Goal: Task Accomplishment & Management: Manage account settings

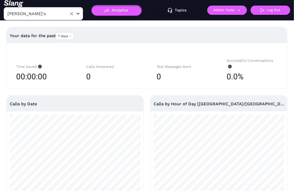
click at [60, 16] on input "[PERSON_NAME]'s" at bounding box center [35, 14] width 58 height 8
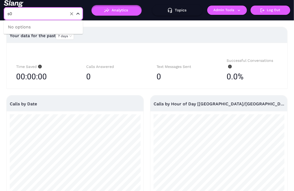
type input "s"
type input "-"
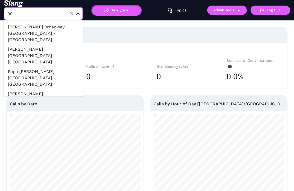
type input "0"
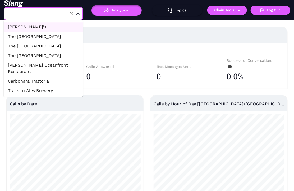
type input "[PERSON_NAME]'s"
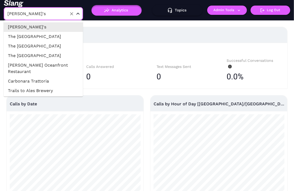
click at [73, 15] on icon "Clear" at bounding box center [71, 13] width 3 height 3
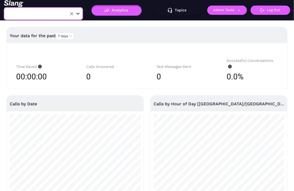
click at [36, 16] on input "text" at bounding box center [35, 14] width 58 height 8
type input "0"
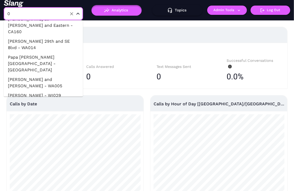
scroll to position [1075, 0]
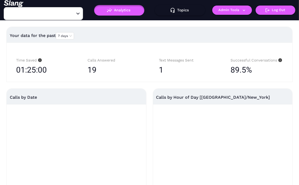
type input "018 LA Magazine Street"
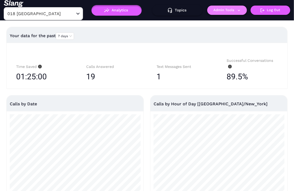
click at [235, 11] on button "Admin Tools" at bounding box center [227, 10] width 40 height 9
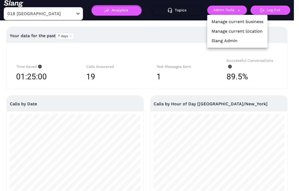
click at [238, 22] on link "Manage current business" at bounding box center [238, 22] width 52 height 6
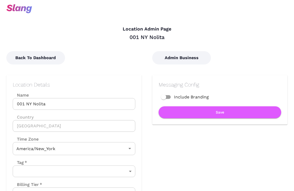
type input "Eastern Time"
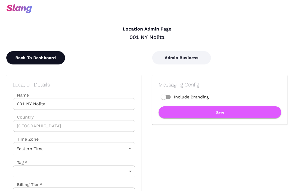
click at [48, 57] on button "Back To Dashboard" at bounding box center [35, 57] width 59 height 13
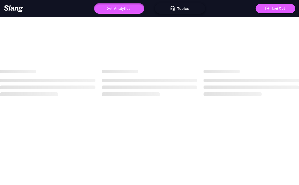
click at [180, 7] on button "Topics" at bounding box center [180, 8] width 50 height 11
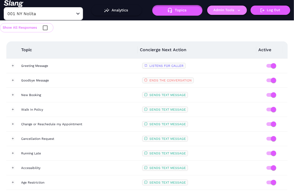
click at [232, 9] on button "Admin Tools" at bounding box center [227, 10] width 40 height 9
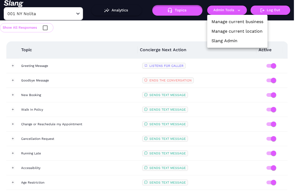
click at [77, 65] on div at bounding box center [149, 95] width 299 height 191
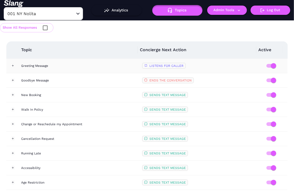
click at [63, 67] on div "Greeting Message" at bounding box center [79, 65] width 117 height 5
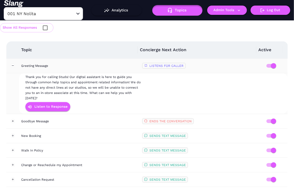
click at [65, 67] on div "Greeting Message" at bounding box center [79, 65] width 117 height 5
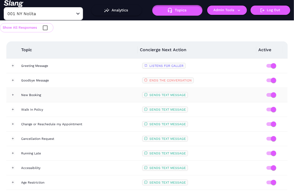
click at [77, 98] on td "New Booking" at bounding box center [79, 95] width 121 height 15
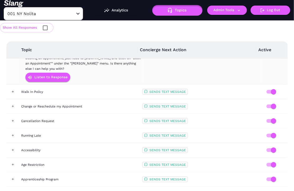
scroll to position [100, 0]
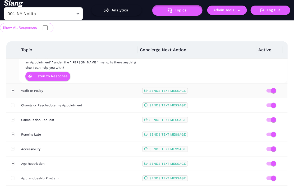
click at [86, 92] on div "Walk In Policy" at bounding box center [79, 90] width 117 height 5
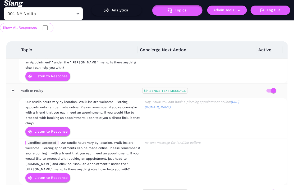
click at [86, 92] on div "Walk In Policy" at bounding box center [79, 90] width 117 height 5
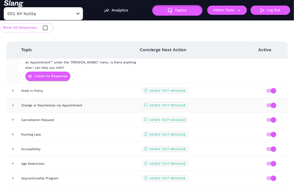
click at [87, 106] on div "Change or Reschedule my Appointment" at bounding box center [79, 104] width 117 height 5
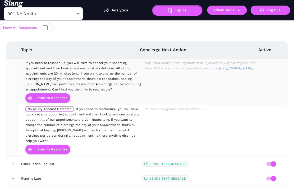
scroll to position [154, 0]
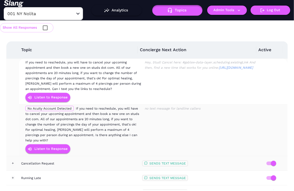
click at [92, 156] on td "Cancellation Request" at bounding box center [79, 163] width 121 height 15
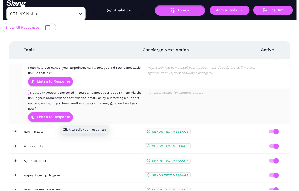
scroll to position [281, 0]
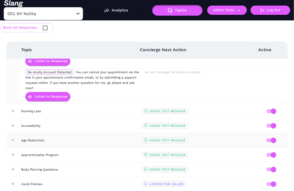
click at [98, 139] on td "Age Restriction" at bounding box center [79, 140] width 121 height 15
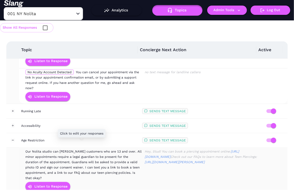
click at [100, 152] on div "Our Nolita studio can [PERSON_NAME] customers who are 13 and over. All minor ap…" at bounding box center [83, 164] width 116 height 32
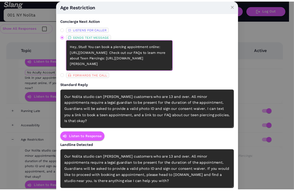
scroll to position [9, 0]
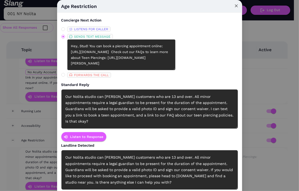
click at [235, 4] on icon "close" at bounding box center [237, 6] width 4 height 4
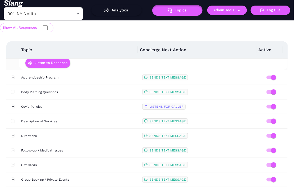
scroll to position [452, 0]
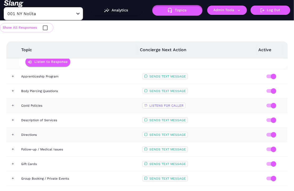
click at [91, 132] on div "Directions" at bounding box center [79, 134] width 117 height 5
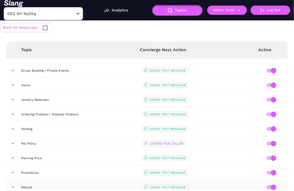
scroll to position [603, 0]
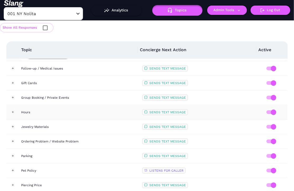
click at [76, 109] on div "Hours" at bounding box center [79, 111] width 117 height 5
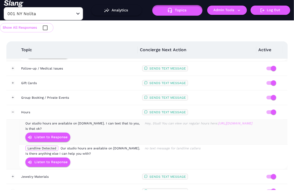
click at [218, 121] on link "https://studs.com/pages/12-prince-store-page" at bounding box center [235, 123] width 34 height 4
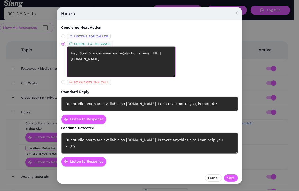
drag, startPoint x: 154, startPoint y: 64, endPoint x: 72, endPoint y: 63, distance: 82.0
click at [72, 63] on textarea "Hey, Stud! You can view our regular hours here: https://studs.com/pages/12-prin…" at bounding box center [121, 61] width 108 height 31
click at [235, 15] on icon "close" at bounding box center [237, 13] width 4 height 4
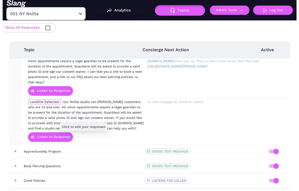
scroll to position [350, 0]
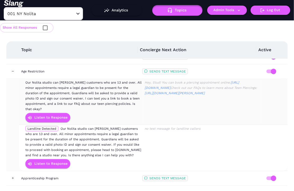
click at [97, 86] on span "Our Nolita studio can pierce customers who are 13 and over. All minor appointme…" at bounding box center [83, 95] width 116 height 30
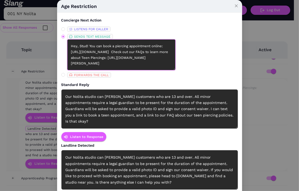
scroll to position [23, 0]
drag, startPoint x: 69, startPoint y: 58, endPoint x: 87, endPoint y: 75, distance: 24.9
click at [87, 75] on div "LISTENS FOR CALLER SENDS TEXT MESSAGE Hey, Stud! You can book a piercing appoin…" at bounding box center [93, 51] width 64 height 51
click at [114, 101] on div "Our Nolita studio can pierce customers who are 13 and over. All minor appointme…" at bounding box center [149, 108] width 177 height 39
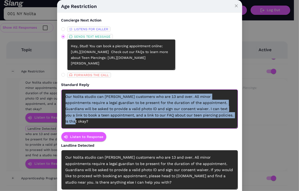
copy div "Our Nolita studio can pierce customers who are 13 and over. All minor appointme…"
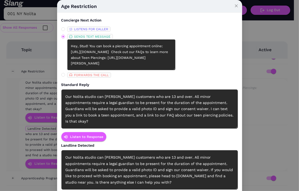
click at [116, 163] on div "Our Nolita studio can pierce customers who are 13 and over. All minor appointme…" at bounding box center [149, 169] width 177 height 39
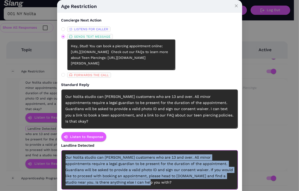
copy div "Our Nolita studio can pierce customers who are 13 and over. All minor appointme…"
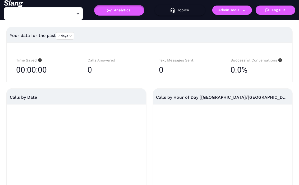
type input "Amelia Gene's"
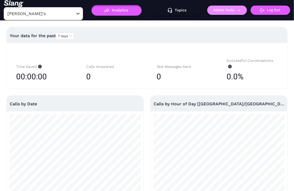
click at [231, 8] on button "Admin Tools" at bounding box center [227, 10] width 40 height 9
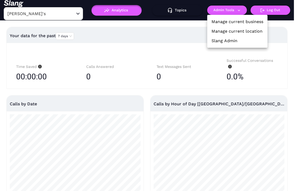
click at [153, 27] on div at bounding box center [149, 95] width 299 height 191
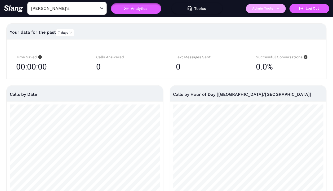
click at [256, 7] on button "Admin Tools" at bounding box center [266, 8] width 40 height 9
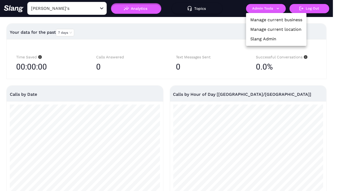
click at [269, 38] on link "Slang Admin" at bounding box center [263, 39] width 26 height 6
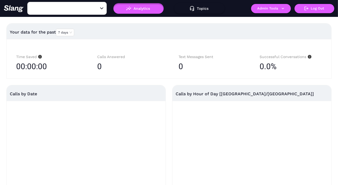
type input "[PERSON_NAME]'s"
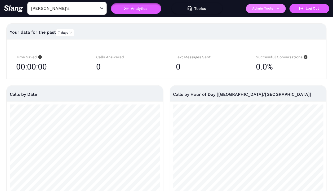
click at [264, 10] on button "Admin Tools" at bounding box center [266, 8] width 40 height 9
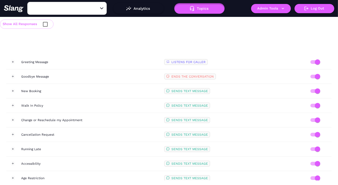
type input "040 TX Houston Galleria"
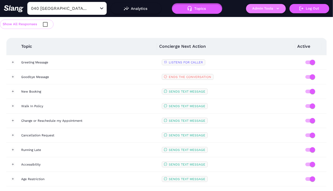
click at [269, 10] on button "Admin Tools" at bounding box center [266, 8] width 40 height 9
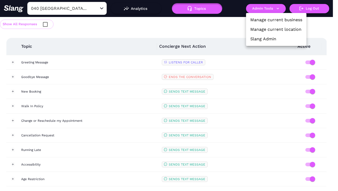
click at [234, 23] on div at bounding box center [169, 95] width 338 height 191
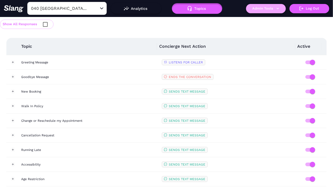
click at [275, 10] on icon "button" at bounding box center [277, 8] width 5 height 5
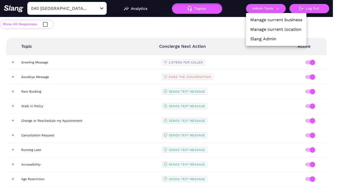
click at [204, 27] on div at bounding box center [169, 95] width 338 height 191
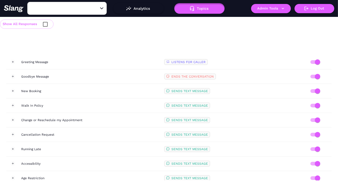
type input "041 NV Grand Canal Shoppes"
type input "042 CA [GEOGRAPHIC_DATA]"
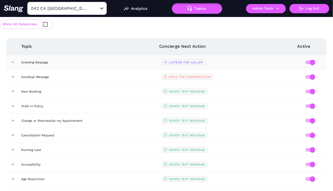
click at [59, 59] on td "Greeting Message" at bounding box center [89, 62] width 140 height 15
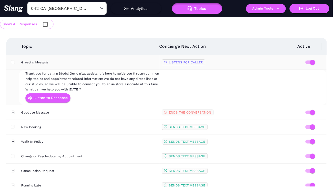
click at [59, 59] on td "Greeting Message" at bounding box center [89, 62] width 140 height 15
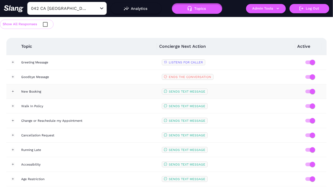
click at [61, 94] on td "New Booking" at bounding box center [89, 91] width 140 height 15
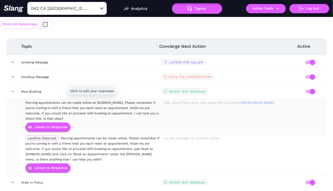
click at [116, 111] on span "Piercing appointments can be made online at [DOMAIN_NAME]. Please remember if y…" at bounding box center [91, 111] width 133 height 20
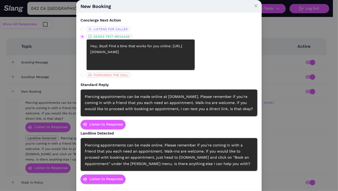
drag, startPoint x: 162, startPoint y: 52, endPoint x: 83, endPoint y: 50, distance: 79.1
click at [84, 50] on span "SENDS TEXT MESSAGE Hey, Stud! Find a time that works for you online: https://st…" at bounding box center [113, 52] width 58 height 36
type textarea "Hey, Stud! Find a time that works for you online: https://studs.com/a/appointme…"
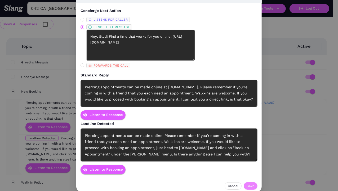
click at [251, 182] on button "Save" at bounding box center [250, 185] width 14 height 7
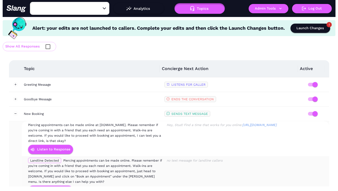
type input "042 CA Roseville"
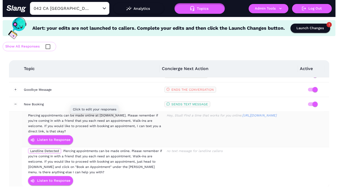
scroll to position [12, 0]
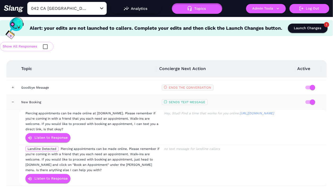
click at [91, 100] on div "New Booking" at bounding box center [89, 101] width 136 height 5
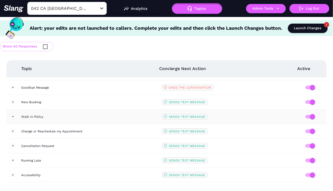
click at [96, 116] on div "Walk In Policy" at bounding box center [89, 116] width 136 height 5
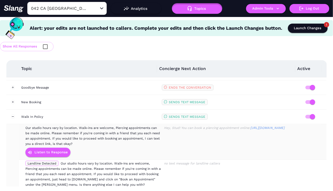
click at [97, 134] on div "Our studio hours vary by location. Walk-ins are welcome, Piercing appointments …" at bounding box center [93, 135] width 136 height 21
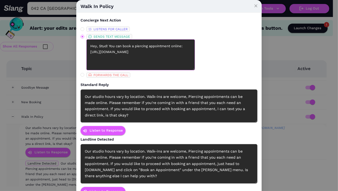
drag, startPoint x: 101, startPoint y: 52, endPoint x: 178, endPoint y: 51, distance: 77.3
click at [178, 51] on textarea "Hey, Stud! You can book a piercing appointment online: [URL][DOMAIN_NAME]" at bounding box center [140, 54] width 108 height 31
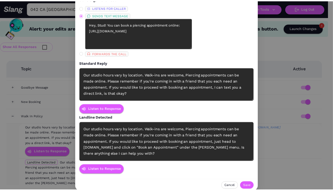
scroll to position [22, 0]
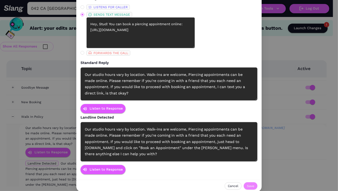
type textarea "Hey, Stud! You can book a piercing appointment online: https://studs.com/a/appo…"
click at [253, 184] on button "Save" at bounding box center [250, 185] width 14 height 7
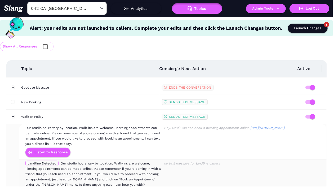
click at [250, 185] on td "no text message for landline callers" at bounding box center [231, 179] width 138 height 40
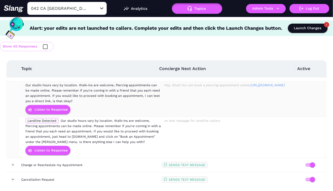
scroll to position [19, 0]
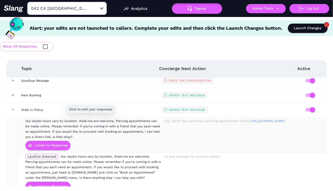
click at [94, 111] on div "Click to edit your responses" at bounding box center [91, 109] width 48 height 8
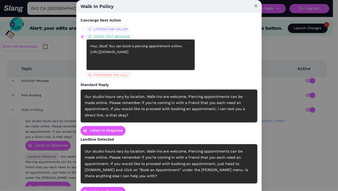
click at [254, 5] on icon "close" at bounding box center [255, 5] width 3 height 3
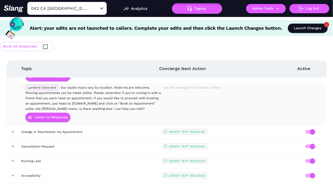
scroll to position [90, 0]
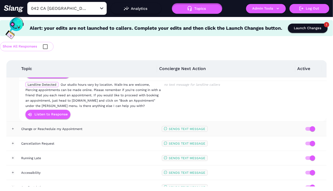
click at [96, 126] on div "Change or Reschedule my Appointment" at bounding box center [89, 128] width 136 height 5
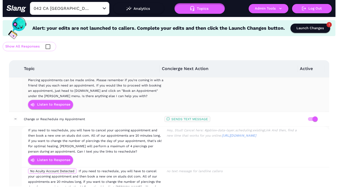
scroll to position [104, 0]
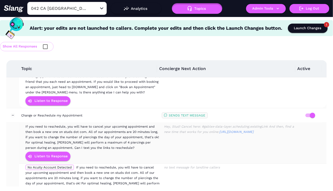
click at [116, 143] on div "If you need to reschedule, you will have to cancel your upcoming appointment an…" at bounding box center [93, 137] width 136 height 26
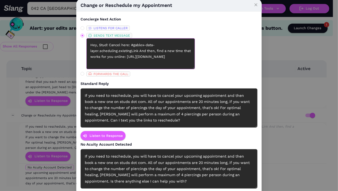
scroll to position [1, 0]
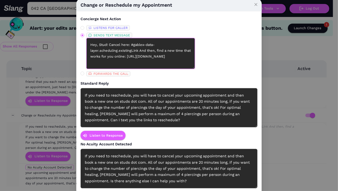
drag, startPoint x: 90, startPoint y: 62, endPoint x: 159, endPoint y: 63, distance: 69.6
click at [160, 61] on textarea "Hey, Stud! Cancel here: #gablex-data-layer.scheduling.existingLink And then, fi…" at bounding box center [140, 53] width 108 height 31
paste textarea "?state=CAandcity=rosevilleandstore=roseville"
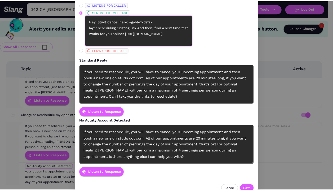
scroll to position [28, 0]
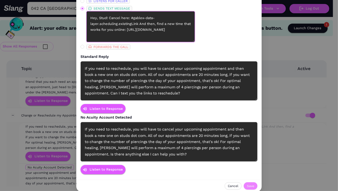
type textarea "Hey, Stud! Cancel here: #gablex-data-layer.scheduling.existingLink And then, fi…"
click at [250, 183] on span "Save" at bounding box center [250, 185] width 7 height 5
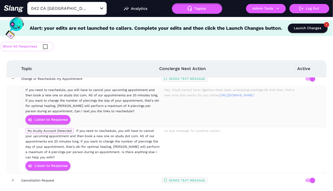
scroll to position [187, 0]
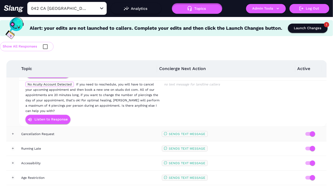
click at [107, 126] on td "Cancellation Request" at bounding box center [89, 133] width 140 height 15
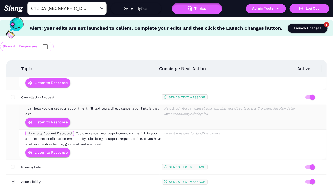
scroll to position [266, 0]
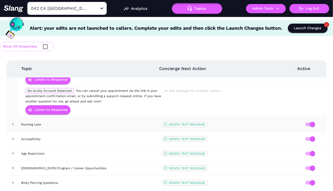
click at [107, 126] on td "Running Late" at bounding box center [89, 124] width 140 height 15
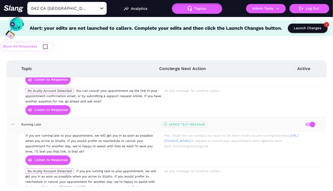
click at [108, 124] on div "Running Late" at bounding box center [89, 123] width 136 height 5
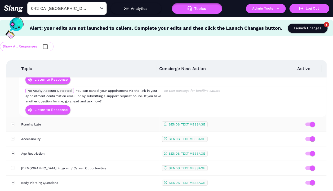
scroll to position [279, 0]
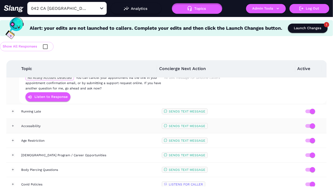
click at [107, 124] on div "Accessibility" at bounding box center [89, 125] width 136 height 5
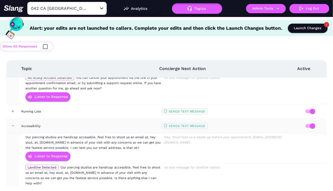
click at [107, 125] on div "Accessibility" at bounding box center [89, 125] width 136 height 5
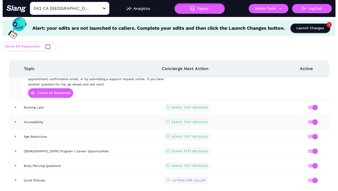
scroll to position [303, 0]
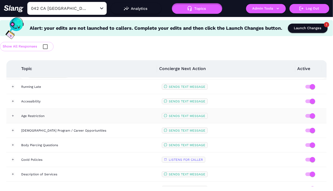
click at [107, 113] on div "Age Restriction" at bounding box center [89, 115] width 136 height 5
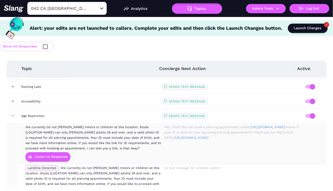
click at [109, 133] on span "We currently do not [PERSON_NAME] minors or children at this location. Studs [L…" at bounding box center [92, 137] width 135 height 25
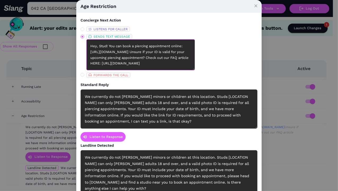
drag, startPoint x: 101, startPoint y: 52, endPoint x: 158, endPoint y: 51, distance: 56.6
click at [158, 51] on textarea "Hey, Stud! You can book a piercing appointment online: [URL][DOMAIN_NAME] Unsur…" at bounding box center [140, 54] width 108 height 31
type textarea "Hey, Stud! You can book a piercing appointment online: https://studs.com/a/appo…"
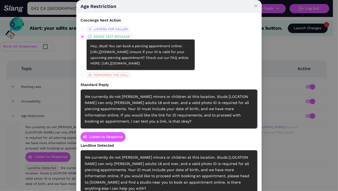
click at [210, 96] on div "We currently do not [PERSON_NAME] minors or children at this location. Studs [L…" at bounding box center [168, 108] width 177 height 39
click at [201, 104] on div "We currently do not [PERSON_NAME] minors or children at this location. Studs [L…" at bounding box center [168, 108] width 177 height 39
drag, startPoint x: 206, startPoint y: 96, endPoint x: 239, endPoint y: 97, distance: 32.8
click at [239, 97] on div "We currently do not [PERSON_NAME] minors or children at this location. Studs [L…" at bounding box center [168, 108] width 177 height 39
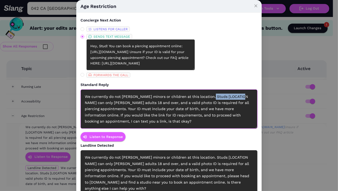
paste div
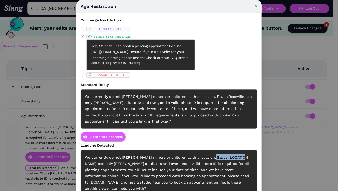
drag, startPoint x: 207, startPoint y: 157, endPoint x: 239, endPoint y: 155, distance: 32.6
click at [239, 155] on div "We currently do not [PERSON_NAME] minors or children at this location. Studs [L…" at bounding box center [168, 173] width 177 height 46
paste div
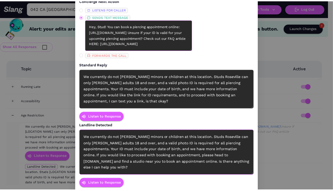
scroll to position [28, 0]
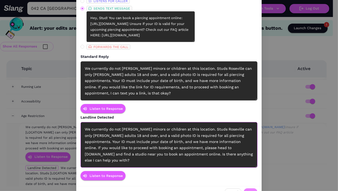
click at [249, 189] on span "Save" at bounding box center [250, 191] width 7 height 5
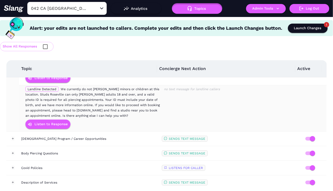
scroll to position [410, 0]
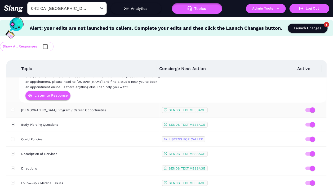
click at [120, 110] on td "[DEMOGRAPHIC_DATA] Program / Career Opportunities" at bounding box center [89, 110] width 140 height 15
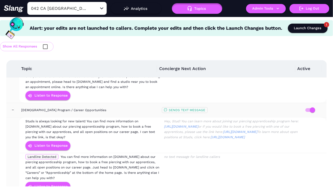
click at [122, 109] on div "[DEMOGRAPHIC_DATA] Program / Career Opportunities" at bounding box center [89, 109] width 136 height 5
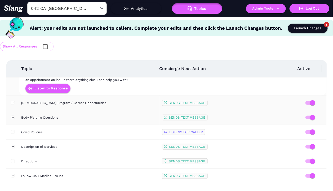
scroll to position [418, 0]
click at [108, 115] on div "Body Piercing Questions" at bounding box center [89, 116] width 136 height 5
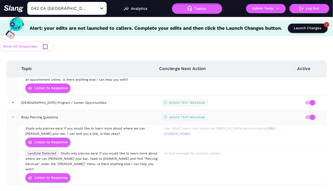
click at [110, 116] on div "Body Piercing Questions" at bounding box center [89, 116] width 136 height 5
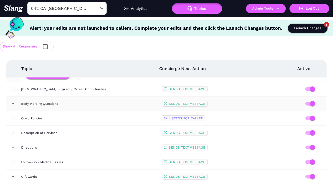
scroll to position [439, 0]
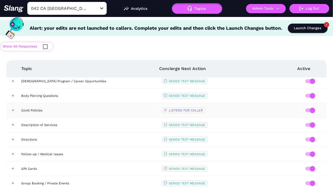
click at [112, 110] on td "Covid Policies" at bounding box center [89, 110] width 140 height 15
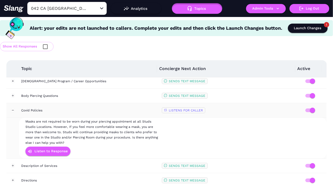
click at [114, 107] on div "Covid Policies" at bounding box center [89, 109] width 136 height 5
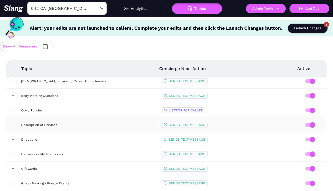
click at [116, 122] on div "Description of Services" at bounding box center [89, 124] width 136 height 5
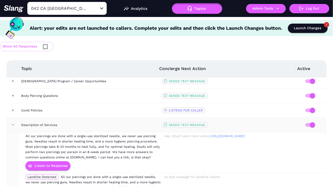
click at [116, 122] on div "Description of Services" at bounding box center [89, 124] width 136 height 5
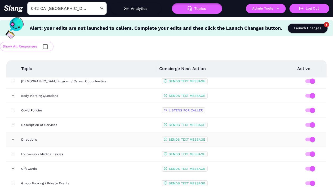
click at [109, 140] on td "Directions" at bounding box center [89, 139] width 140 height 15
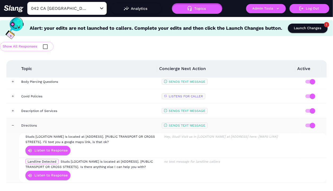
scroll to position [461, 0]
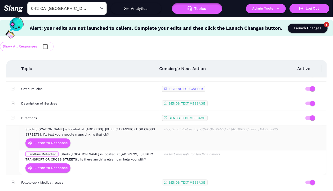
click at [101, 137] on div "Listen to Response" at bounding box center [93, 143] width 136 height 12
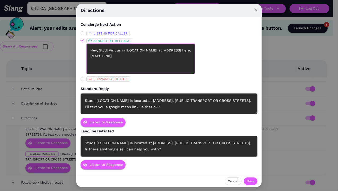
drag, startPoint x: 99, startPoint y: 56, endPoint x: 124, endPoint y: 56, distance: 24.3
click at [124, 56] on textarea "Hey, Stud! Visit us in [LOCATION NAME] at [ADDRESS] here: [MAPS LINK]" at bounding box center [140, 58] width 108 height 31
drag, startPoint x: 126, startPoint y: 50, endPoint x: 156, endPoint y: 48, distance: 30.5
click at [156, 48] on textarea "Hey, Stud! Visit us in [LOCATION NAME] at [ADDRESS] here: https://maps.app.goo.…" at bounding box center [140, 58] width 108 height 31
paste textarea "Roseville"
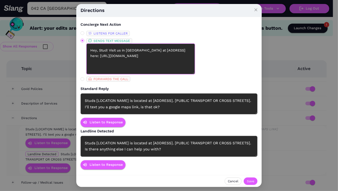
drag, startPoint x: 145, startPoint y: 50, endPoint x: 165, endPoint y: 50, distance: 19.3
click at [165, 50] on textarea "Hey, Stud! Visit us in Roseville at [ADDRESS] here: https://maps.app.goo.gl/Cz4…" at bounding box center [140, 58] width 108 height 31
paste textarea "1151 Galleria Blvd"
click at [149, 50] on textarea "Hey, Stud! Visit us in Roseville at 1151 Galleria Blvd here: https://maps.app.g…" at bounding box center [140, 58] width 108 height 31
click at [174, 51] on textarea "Hey, Stud! Visit us in Roseville at 1151 Galleria Blvd here: https://maps.app.g…" at bounding box center [140, 58] width 108 height 31
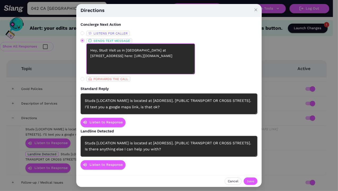
type textarea "Hey, Stud! Visit us in Roseville at 1151 Galleria Boulevard here: https://maps.…"
drag, startPoint x: 125, startPoint y: 50, endPoint x: 140, endPoint y: 50, distance: 15.1
click at [140, 50] on textarea "Hey, Stud! Visit us in Roseville at 1151 Galleria Boulevard here: https://maps.…" at bounding box center [140, 58] width 108 height 31
click at [115, 102] on div "Studs [LOCATION NAME] is located at [ADDRESS]. [PUBLIC TRANSPORT OR CROSS STREE…" at bounding box center [168, 103] width 177 height 21
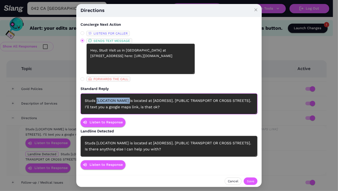
drag, startPoint x: 96, startPoint y: 100, endPoint x: 129, endPoint y: 99, distance: 33.6
click at [129, 99] on div "Studs [LOCATION NAME] is located at [ADDRESS]. [PUBLIC TRANSPORT OR CROSS STREE…" at bounding box center [168, 103] width 177 height 21
paste div
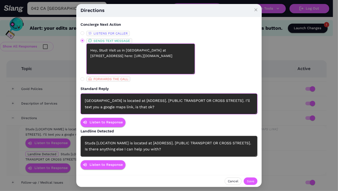
click at [140, 62] on textarea "Hey, Stud! Visit us in Roseville at 1151 Galleria Boulevard here: https://maps.…" at bounding box center [140, 58] width 108 height 31
drag, startPoint x: 146, startPoint y: 50, endPoint x: 107, endPoint y: 55, distance: 39.5
click at [107, 55] on textarea "Hey, Stud! Visit us in Roseville at 1151 Galleria Boulevard here: https://maps.…" at bounding box center [140, 58] width 108 height 31
click at [141, 103] on div "Studs Roseville is located at [ADDRESS]. [PUBLIC TRANSPORT OR CROSS STREETS]. I…" at bounding box center [168, 103] width 177 height 21
drag, startPoint x: 136, startPoint y: 101, endPoint x: 156, endPoint y: 100, distance: 20.4
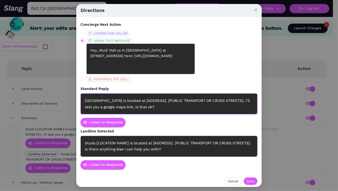
click at [156, 100] on div "Studs Roseville is located at [ADDRESS]. [PUBLIC TRANSPORT OR CROSS STREETS]. I…" at bounding box center [168, 103] width 177 height 21
drag, startPoint x: 136, startPoint y: 101, endPoint x: 156, endPoint y: 99, distance: 19.9
click at [156, 99] on div "Studs Roseville is located at [ADDRESS]. [PUBLIC TRANSPORT OR CROSS STREETS]. I…" at bounding box center [168, 103] width 177 height 21
click at [139, 100] on div "Studs Roseville is located at 1151 Galleria Boulevard. [PUBLIC TRANSPORT OR CRO…" at bounding box center [168, 103] width 177 height 21
drag, startPoint x: 185, startPoint y: 101, endPoint x: 191, endPoint y: 104, distance: 7.3
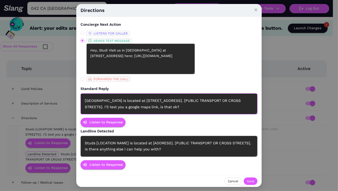
click at [191, 104] on div "Studs Roseville is located at 1 1 5 1 Galleria Boulevard. [PUBLIC TRANSPORT OR …" at bounding box center [168, 103] width 177 height 21
drag, startPoint x: 171, startPoint y: 106, endPoint x: 180, endPoint y: 105, distance: 9.1
click at [171, 106] on div "Studs Roseville is located at 1 1 5 1 Galleria Boulevard. [PUBLIC TRANSPORT OR …" at bounding box center [168, 103] width 177 height 21
drag, startPoint x: 185, startPoint y: 100, endPoint x: 106, endPoint y: 106, distance: 78.8
click at [106, 106] on div "Studs Roseville is located at 1 1 5 1 Galleria Boulevard. [PUBLIC TRANSPORT OR …" at bounding box center [168, 103] width 177 height 21
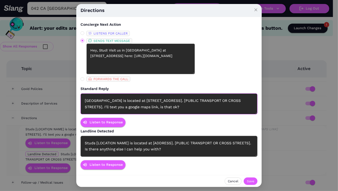
click at [189, 97] on div "Studs Roseville is located at 1 1 5 1 Galleria Boulevard. [PUBLIC TRANSPORT OR …" at bounding box center [168, 103] width 177 height 21
drag, startPoint x: 185, startPoint y: 101, endPoint x: 102, endPoint y: 105, distance: 83.2
click at [102, 105] on div "Studs Roseville is located at 1 1 5 1 Galleria Boulevard. [PUBLIC TRANSPORT OR …" at bounding box center [168, 103] width 177 height 21
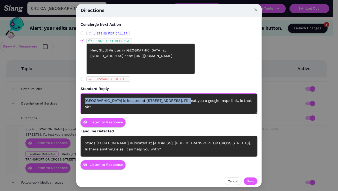
drag, startPoint x: 183, startPoint y: 100, endPoint x: 83, endPoint y: 102, distance: 100.0
click at [83, 102] on div "Studs Roseville is located at 1 1 5 1 Galleria Boulevard. I’ll text you a googl…" at bounding box center [168, 103] width 177 height 21
copy div "Studs Roseville is located at 1 1 5 1 Galleria Boulevard"
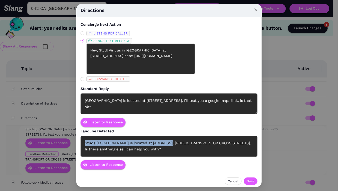
drag, startPoint x: 173, startPoint y: 143, endPoint x: 72, endPoint y: 143, distance: 101.1
click at [72, 143] on div "Directions Concierge Next Action LISTENS FOR CALLER SENDS TEXT MESSAGE Hey, Stu…" at bounding box center [169, 95] width 338 height 191
paste div
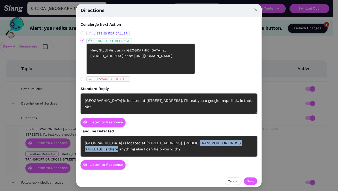
drag, startPoint x: 185, startPoint y: 142, endPoint x: 104, endPoint y: 150, distance: 81.6
click at [104, 150] on div "Studs Roseville is located at 1 1 5 1 Galleria Boulevard. [PUBLIC TRANSPORT OR …" at bounding box center [168, 145] width 177 height 21
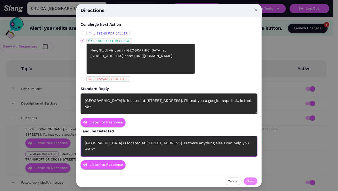
click at [249, 180] on span "Save" at bounding box center [250, 180] width 7 height 5
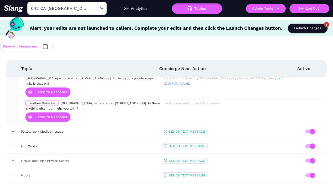
scroll to position [529, 0]
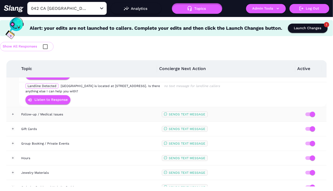
click at [99, 111] on div "Follow-up / Medical Issues" at bounding box center [89, 113] width 136 height 5
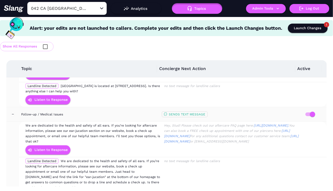
click at [99, 111] on div "Follow-up / Medical Issues" at bounding box center [89, 113] width 136 height 5
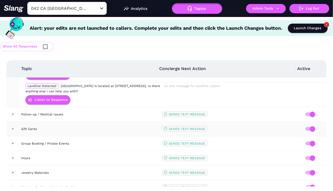
click at [98, 129] on td "Gift Cards" at bounding box center [89, 128] width 140 height 15
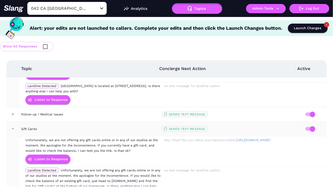
click at [102, 128] on div "Gift Cards" at bounding box center [89, 128] width 136 height 5
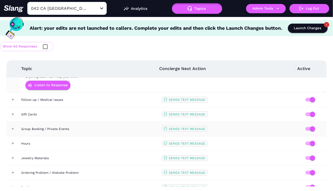
scroll to position [544, 0]
click at [112, 125] on div "Group Booking / Private Events" at bounding box center [89, 127] width 136 height 5
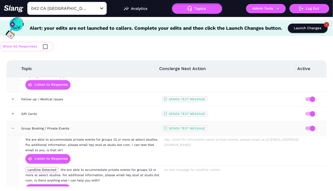
click at [112, 125] on div "Group Booking / Private Events" at bounding box center [89, 127] width 136 height 5
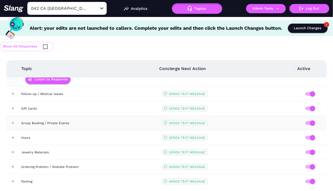
scroll to position [550, 0]
click at [114, 130] on td "Hours" at bounding box center [89, 137] width 140 height 15
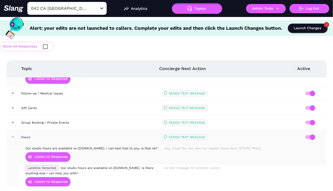
click at [110, 144] on td "Our studio hours are available on studs.com. I can text that to you, is that ok…" at bounding box center [93, 154] width 138 height 20
click at [93, 151] on div "Listen to Response" at bounding box center [93, 157] width 136 height 12
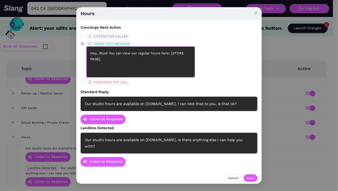
drag, startPoint x: 112, startPoint y: 62, endPoint x: 84, endPoint y: 62, distance: 28.0
click at [84, 62] on span "SENDS TEXT MESSAGE Hey, Stud! You can view our regular hours here: [STORE PAGE]" at bounding box center [113, 59] width 58 height 36
paste textarea "https://studs.com/pages/roseville-studio-page"
type textarea "Hey, Stud! You can view our regular hours here: https://studs.com/pages/rosevil…"
click at [253, 175] on span "Save" at bounding box center [250, 177] width 7 height 5
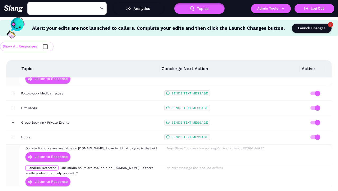
type input "042 CA Roseville"
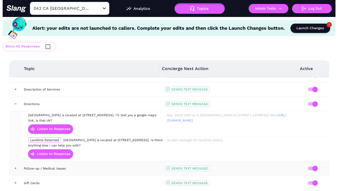
scroll to position [468, 0]
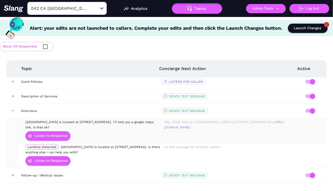
click at [112, 130] on div "Listen to Response" at bounding box center [93, 136] width 136 height 12
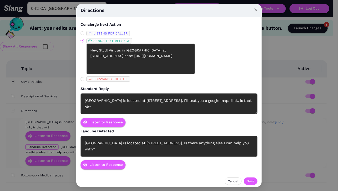
click at [185, 101] on div "Studs Roseville is located at 1 1 5 1 Galleria Boulevard. I’ll text you a googl…" at bounding box center [168, 103] width 177 height 21
paste div
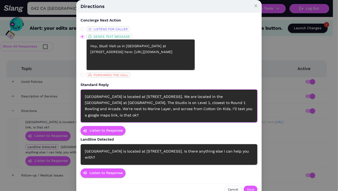
click at [183, 150] on div "Studs Roseville is located at 1 1 5 1 Galleria Boulevard. Is there anything els…" at bounding box center [168, 154] width 177 height 21
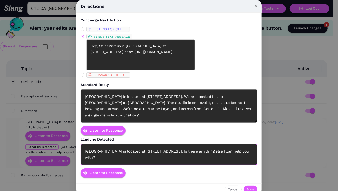
paste div
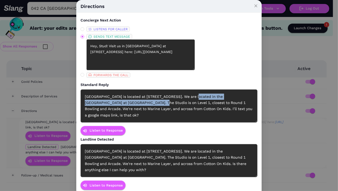
drag, startPoint x: 183, startPoint y: 96, endPoint x: 120, endPoint y: 102, distance: 63.3
click at [120, 102] on div "Studs Roseville is located at 1 1 5 1 Galleria Boulevard. We are located in the…" at bounding box center [168, 105] width 177 height 33
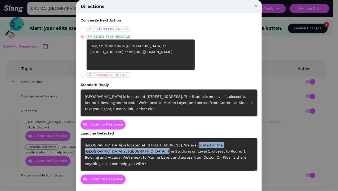
drag, startPoint x: 183, startPoint y: 145, endPoint x: 120, endPoint y: 153, distance: 63.3
click at [120, 153] on div "Studs Roseville is located at 1 1 5 1 Galleria Boulevard. We are located in the…" at bounding box center [168, 154] width 177 height 33
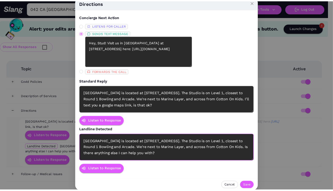
scroll to position [3, 0]
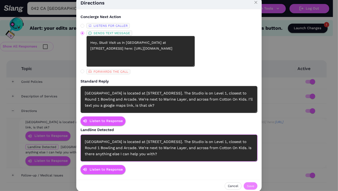
click at [251, 186] on span "Save" at bounding box center [250, 185] width 7 height 5
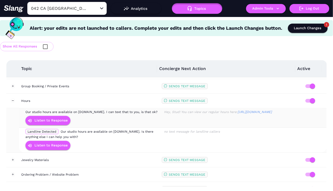
scroll to position [631, 0]
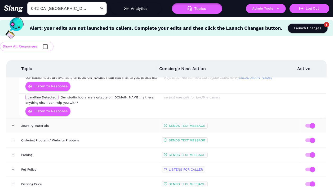
click at [97, 119] on td "Jewelry Materials" at bounding box center [89, 125] width 140 height 15
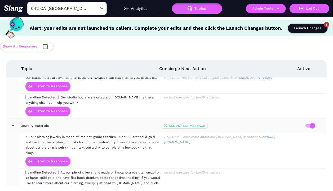
click at [97, 123] on div "Jewelry Materials" at bounding box center [89, 125] width 136 height 5
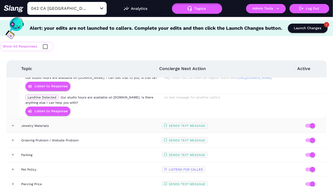
scroll to position [641, 0]
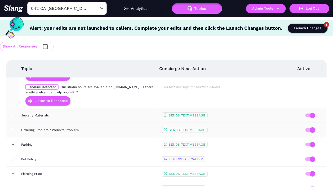
click at [99, 127] on div "Ordering Problem / Website Problem" at bounding box center [89, 129] width 136 height 5
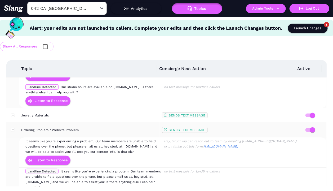
click at [99, 127] on div "Ordering Problem / Website Problem" at bounding box center [89, 129] width 136 height 5
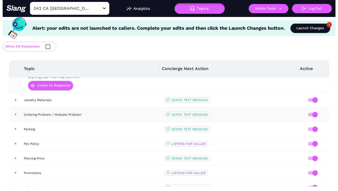
scroll to position [672, 0]
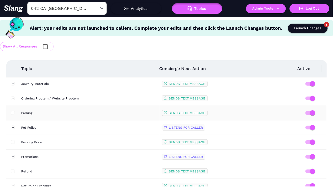
click at [105, 112] on div "Parking" at bounding box center [89, 112] width 136 height 5
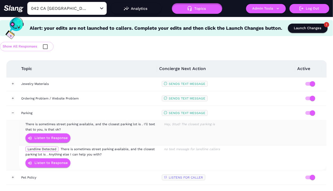
click at [103, 125] on div "There is sometimes street parking available, and the closest parking lot is . I…" at bounding box center [93, 126] width 136 height 11
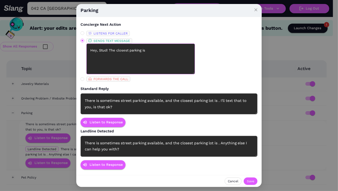
drag, startPoint x: 108, startPoint y: 50, endPoint x: 153, endPoint y: 49, distance: 44.5
click at [153, 49] on textarea "Hey, Stud! The closest parking is" at bounding box center [140, 58] width 108 height 31
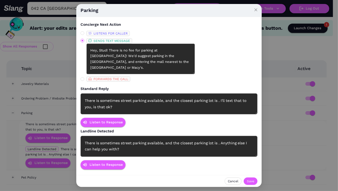
type textarea "Hey, Stud! There is no fee for parking at Westfield Roseville! We'd suggest par…"
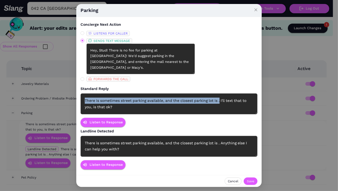
drag, startPoint x: 83, startPoint y: 100, endPoint x: 206, endPoint y: 109, distance: 123.9
click at [220, 99] on div "There is sometimes street parking available, and the closest parking lot is . I…" at bounding box center [168, 103] width 177 height 21
paste div
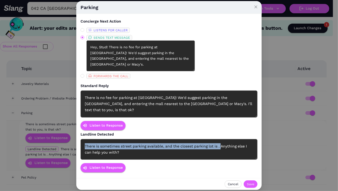
drag, startPoint x: 85, startPoint y: 147, endPoint x: 220, endPoint y: 146, distance: 135.2
click at [220, 146] on div "There is sometimes street parking available, and the closest parking lot is . A…" at bounding box center [168, 149] width 177 height 21
paste div
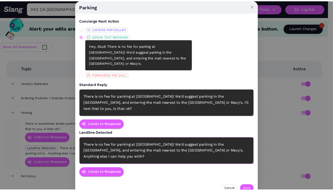
scroll to position [3, 0]
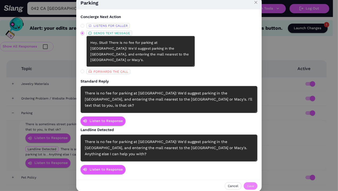
click at [248, 185] on span "Save" at bounding box center [250, 185] width 7 height 5
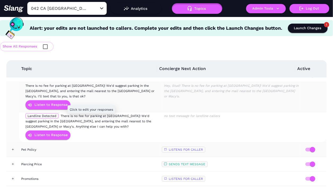
scroll to position [711, 0]
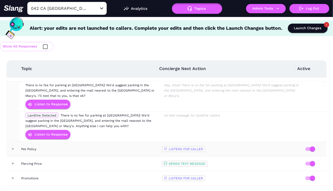
click at [106, 148] on td "Pet Policy" at bounding box center [89, 149] width 140 height 15
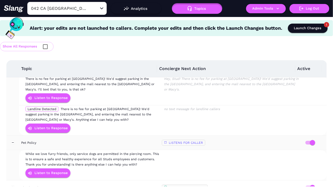
scroll to position [725, 0]
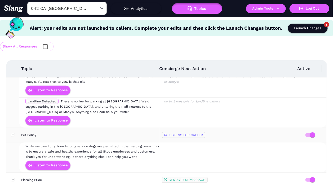
click at [114, 132] on div "Pet Policy" at bounding box center [89, 134] width 136 height 5
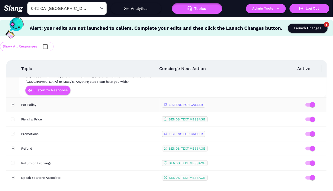
scroll to position [762, 0]
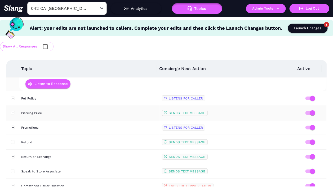
click at [76, 110] on div "Piercing Price" at bounding box center [89, 112] width 136 height 5
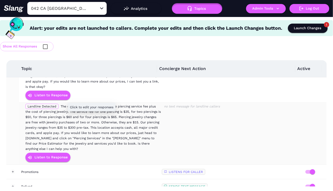
scroll to position [880, 0]
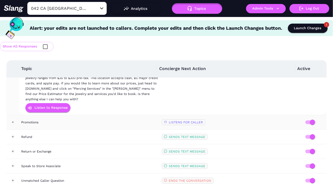
click at [96, 119] on div "Promotions" at bounding box center [89, 121] width 136 height 5
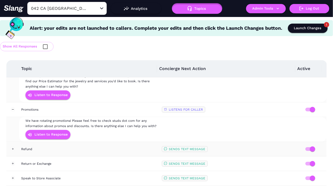
scroll to position [894, 0]
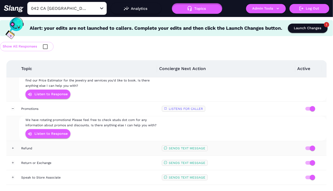
click at [99, 145] on div "Refund" at bounding box center [89, 147] width 136 height 5
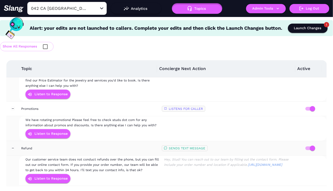
scroll to position [949, 0]
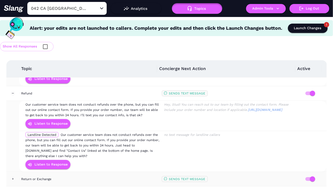
click at [98, 176] on div "Return or Exchange" at bounding box center [89, 178] width 136 height 5
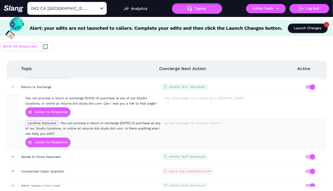
scroll to position [1042, 0]
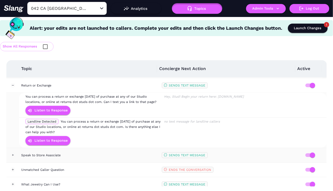
click at [87, 152] on div "Speak to Store Associate" at bounding box center [89, 154] width 136 height 5
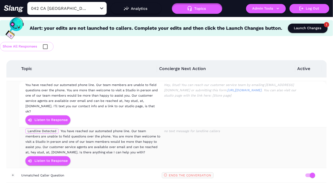
scroll to position [2, 0]
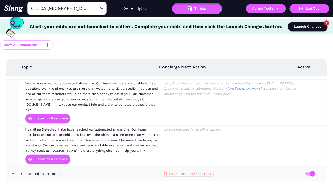
click at [110, 171] on div "Unmatched Caller Question" at bounding box center [89, 173] width 136 height 5
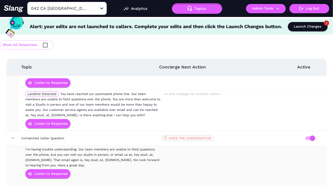
click at [111, 185] on div "What Jewelry Can I Use?" at bounding box center [89, 187] width 136 height 5
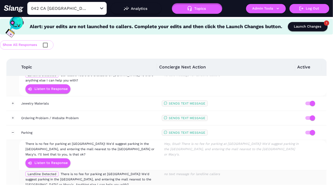
scroll to position [625, 0]
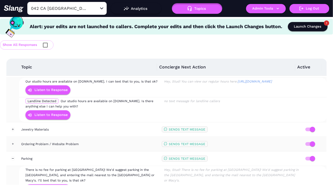
click at [112, 143] on td "Ordering Problem / Website Problem" at bounding box center [89, 144] width 140 height 15
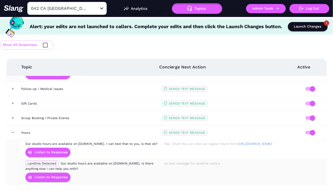
scroll to position [560, 0]
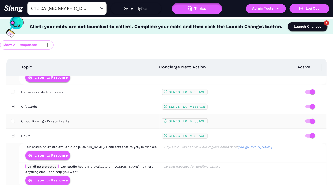
click at [118, 118] on div "Group Booking / Private Events" at bounding box center [89, 120] width 136 height 5
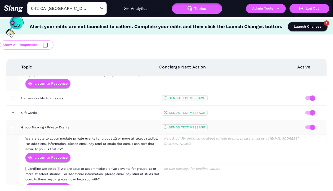
scroll to position [547, 0]
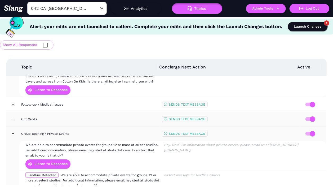
click at [118, 116] on div "Gift Cards" at bounding box center [89, 118] width 136 height 5
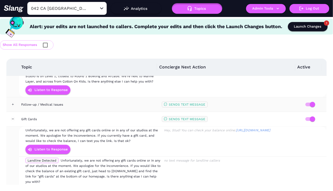
click at [123, 102] on div "Follow-up / Medical Issues" at bounding box center [89, 104] width 136 height 5
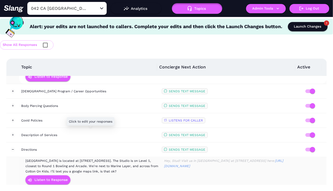
scroll to position [418, 0]
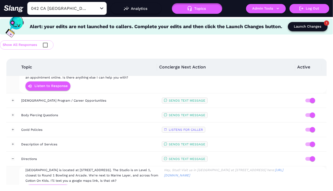
click at [309, 26] on div "Launch Changes" at bounding box center [308, 27] width 28 height 6
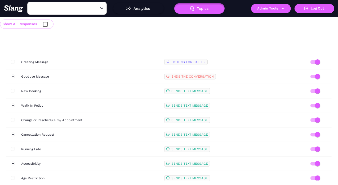
type input "041 NV Grand Canal Shoppes"
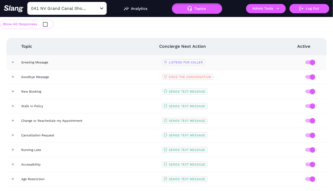
click at [80, 66] on td "Greeting Message" at bounding box center [89, 62] width 140 height 15
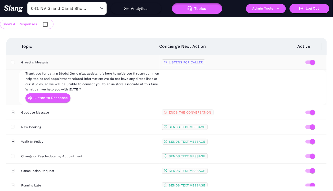
click at [84, 63] on div "Greeting Message" at bounding box center [89, 62] width 136 height 5
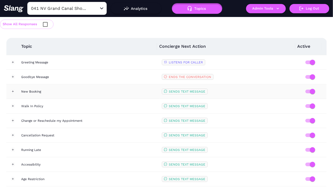
click at [81, 90] on div "New Booking" at bounding box center [89, 91] width 136 height 5
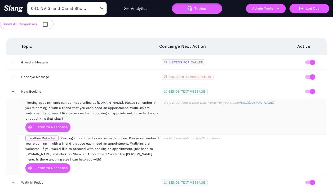
click at [136, 115] on div "Piercing appointments can be made online at [DOMAIN_NAME]. Please remember if y…" at bounding box center [93, 110] width 136 height 21
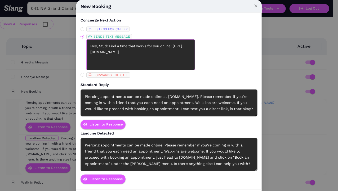
drag, startPoint x: 88, startPoint y: 52, endPoint x: 164, endPoint y: 55, distance: 75.7
click at [164, 55] on textarea "Hey, Stud! Find a time that works for you online: [URL][DOMAIN_NAME]" at bounding box center [140, 54] width 108 height 31
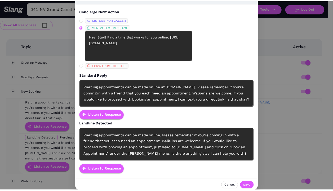
scroll to position [10, 0]
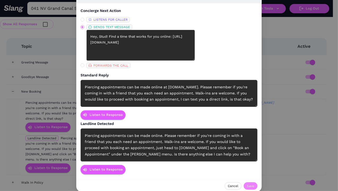
type textarea "Hey, Stud! Find a time that works for you online: [URL][DOMAIN_NAME]"
click at [250, 185] on button "Save" at bounding box center [250, 185] width 14 height 7
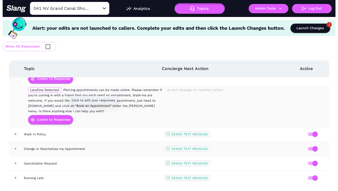
scroll to position [78, 0]
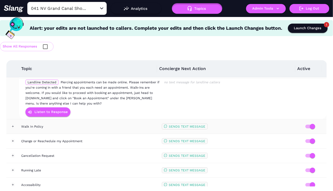
click at [108, 124] on div "Walk In Policy" at bounding box center [89, 126] width 136 height 5
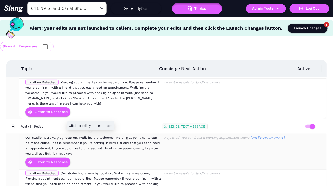
click at [102, 146] on span "Our studio hours vary by location. Walk-ins are welcome, Piercing appointments …" at bounding box center [92, 145] width 134 height 20
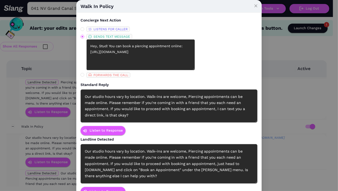
drag, startPoint x: 101, startPoint y: 52, endPoint x: 185, endPoint y: 51, distance: 83.4
click at [185, 51] on div "LISTENS FOR CALLER SENDS TEXT MESSAGE Hey, Stud! You can book a piercing appoin…" at bounding box center [168, 51] width 177 height 51
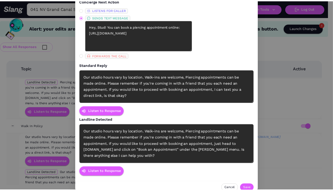
scroll to position [22, 0]
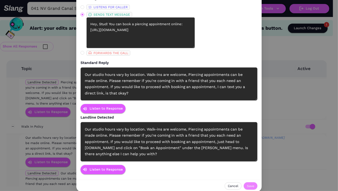
type textarea "Hey, Stud! You can book a piercing appointment online: https://studs.com/a/appo…"
click at [251, 185] on span "Save" at bounding box center [250, 185] width 7 height 5
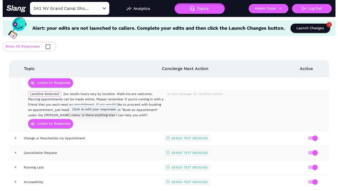
scroll to position [167, 0]
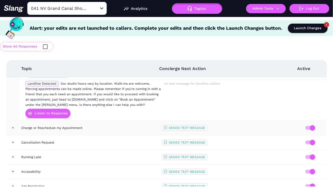
click at [104, 130] on td "Change or Reschedule my Appointment" at bounding box center [89, 127] width 140 height 15
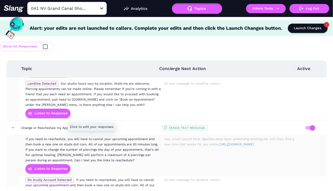
click at [114, 146] on span "If you need to reschedule, you will have to cancel your upcoming appointment an…" at bounding box center [91, 149] width 133 height 25
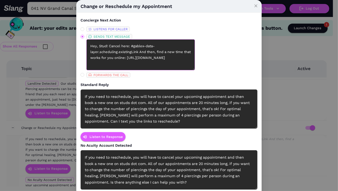
drag, startPoint x: 88, startPoint y: 63, endPoint x: 164, endPoint y: 63, distance: 76.2
click at [164, 63] on textarea "Hey, Stud! Cancel here: #gablex-data-layer.scheduling.existingLink And then, fi…" at bounding box center [140, 54] width 108 height 31
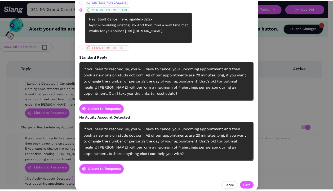
scroll to position [28, 0]
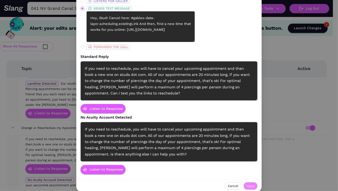
type textarea "Hey, Stud! Cancel here: #gablex-data-layer.scheduling.existingLink And then, fi…"
drag, startPoint x: 246, startPoint y: 185, endPoint x: 242, endPoint y: 173, distance: 13.3
click at [247, 185] on span "Save" at bounding box center [250, 185] width 7 height 5
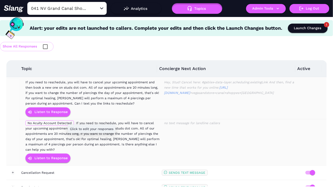
scroll to position [242, 0]
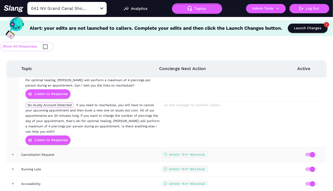
click at [112, 149] on td "Cancellation Request" at bounding box center [89, 154] width 140 height 15
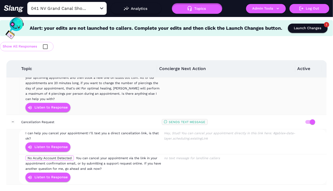
scroll to position [306, 0]
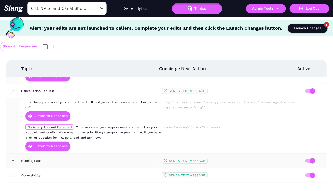
click at [102, 162] on td "Running Late" at bounding box center [89, 160] width 140 height 15
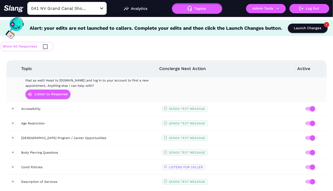
scroll to position [464, 0]
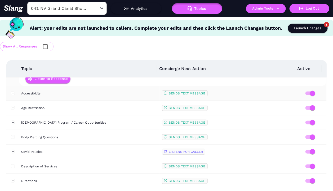
click at [86, 90] on div "Accessibility" at bounding box center [89, 92] width 136 height 5
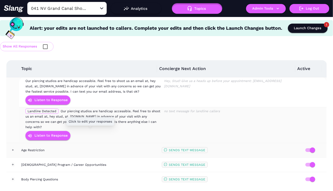
scroll to position [496, 0]
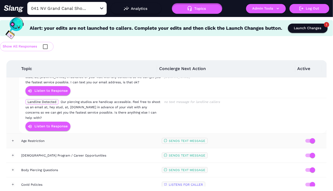
click at [101, 138] on div "Age Restriction" at bounding box center [89, 140] width 136 height 5
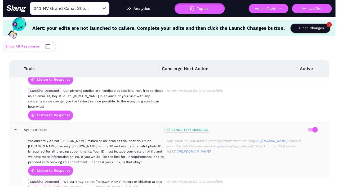
scroll to position [509, 0]
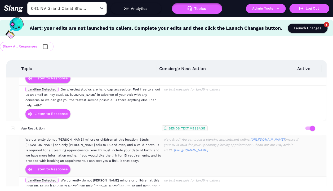
click at [87, 140] on span "We currently do not [PERSON_NAME] minors or children at this location. Studs [L…" at bounding box center [92, 149] width 135 height 25
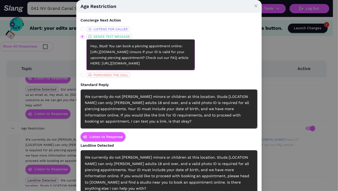
drag, startPoint x: 101, startPoint y: 52, endPoint x: 160, endPoint y: 51, distance: 58.7
click at [160, 51] on textarea "Hey, Stud! You can book a piercing appointment online: [URL][DOMAIN_NAME] Unsur…" at bounding box center [140, 54] width 108 height 31
drag, startPoint x: 110, startPoint y: 58, endPoint x: 114, endPoint y: 71, distance: 13.8
click at [114, 71] on div "LISTENS FOR CALLER SENDS TEXT MESSAGE Hey, Stud! You can book a piercing appoin…" at bounding box center [112, 51] width 64 height 51
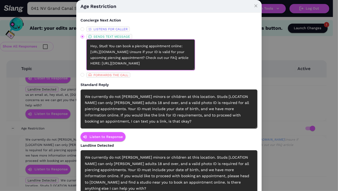
click at [113, 57] on textarea "Hey, Stud! You can book a piercing appointment online: https://studs.com/a/appo…" at bounding box center [140, 54] width 108 height 31
drag, startPoint x: 110, startPoint y: 58, endPoint x: 123, endPoint y: 74, distance: 20.0
click at [122, 74] on div "LISTENS FOR CALLER SENDS TEXT MESSAGE Hey, Stud! You can book a piercing appoin…" at bounding box center [112, 51] width 64 height 51
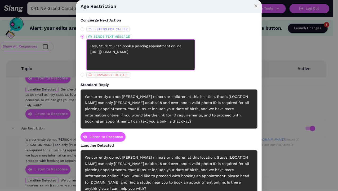
scroll to position [7, 0]
paste textarea "Check out our FAQs to learn more about Teen Piercings: https://studspiercinghel…"
click at [138, 60] on textarea "Hey, Stud! You can book a piercing appointment online: https://studs.com/a/appo…" at bounding box center [140, 54] width 108 height 31
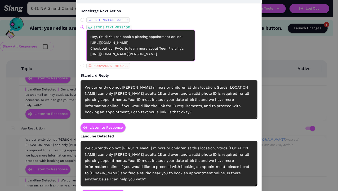
scroll to position [10, 0]
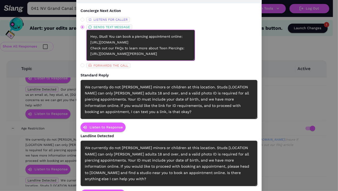
type textarea "Hey, Stud! You can book a piercing appointment online: https://studs.com/a/appo…"
click at [188, 96] on div "We currently do not [PERSON_NAME] minors or children at this location. Studs [L…" at bounding box center [168, 99] width 177 height 39
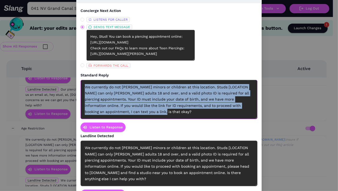
paste div
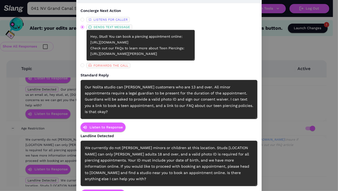
click at [185, 157] on div "We currently do not [PERSON_NAME] minors or children at this location. Studs [L…" at bounding box center [168, 163] width 177 height 46
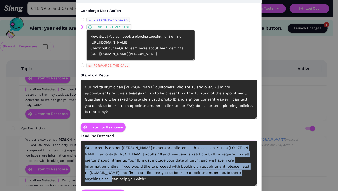
paste div
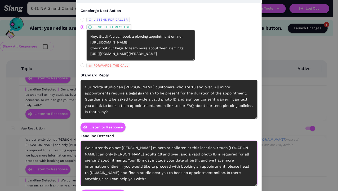
scroll to position [0, 0]
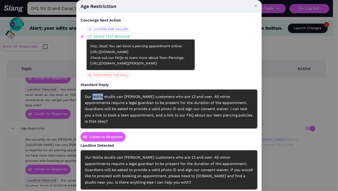
drag, startPoint x: 90, startPoint y: 96, endPoint x: 100, endPoint y: 97, distance: 10.1
click at [100, 97] on div "Our Nolita studio can pierce customers who are 13 and over. All minor appointme…" at bounding box center [168, 108] width 177 height 39
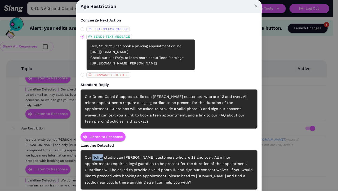
drag, startPoint x: 90, startPoint y: 157, endPoint x: 100, endPoint y: 156, distance: 9.3
click at [100, 156] on div "Our Nolita studio can pierce customers who are 13 and over. All minor appointme…" at bounding box center [168, 169] width 177 height 39
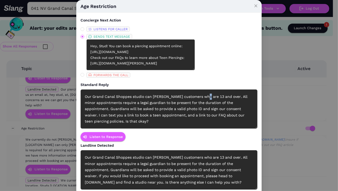
click at [202, 97] on div "Our Grand Canal Shoppes studio can pierce customers who are 13 and over. All mi…" at bounding box center [168, 108] width 177 height 39
click at [202, 156] on div "Our Grand Canal Shoppes studio can pierce customers who are 13 and over. All mi…" at bounding box center [168, 169] width 177 height 39
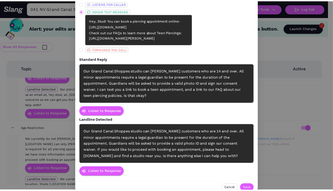
scroll to position [28, 0]
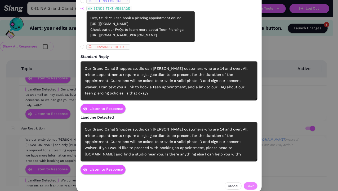
click at [248, 185] on span "Save" at bounding box center [250, 185] width 7 height 5
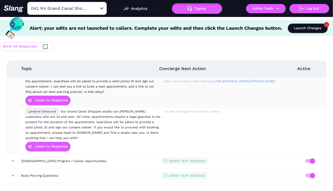
scroll to position [586, 0]
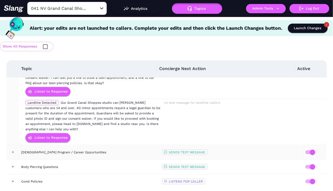
click at [119, 145] on td "[DEMOGRAPHIC_DATA] Program / Career Opportunities" at bounding box center [89, 152] width 140 height 15
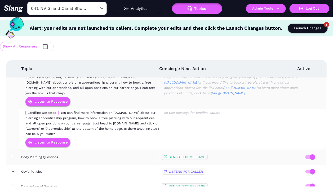
scroll to position [673, 0]
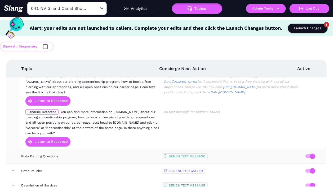
click at [100, 150] on td "Body Piercing Questions" at bounding box center [89, 156] width 140 height 15
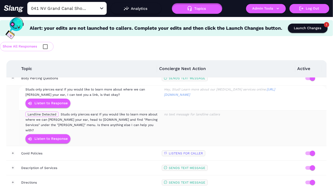
scroll to position [771, 0]
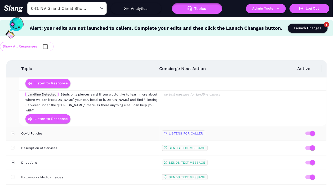
click at [106, 130] on div "Covid Policies" at bounding box center [89, 132] width 136 height 5
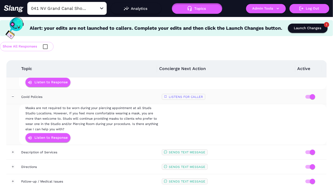
scroll to position [825, 0]
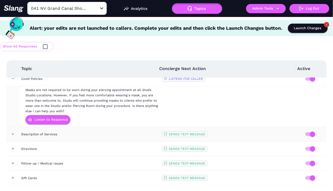
click at [106, 131] on div "Description of Services" at bounding box center [89, 133] width 136 height 5
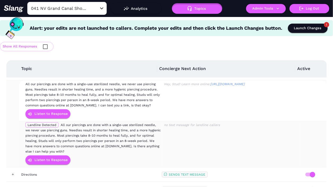
scroll to position [891, 0]
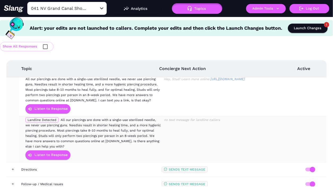
click at [102, 162] on td "Directions" at bounding box center [89, 169] width 140 height 15
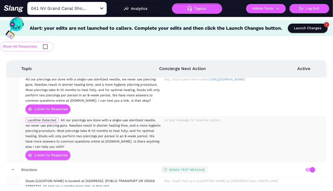
scroll to position [949, 0]
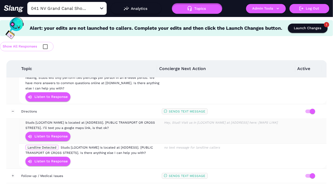
click at [102, 120] on span "Studs [LOCATION NAME] is located at [ADDRESS]. [PUBLIC TRANSPORT OR CROSS STREE…" at bounding box center [89, 124] width 129 height 9
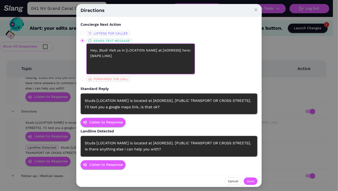
drag, startPoint x: 126, startPoint y: 50, endPoint x: 157, endPoint y: 49, distance: 31.0
click at [157, 49] on textarea "Hey, Stud! Visit us in [LOCATION NAME] at [ADDRESS] here: [MAPS LINK]" at bounding box center [140, 58] width 108 height 31
paste textarea "Grand Canal Shoppes"
click at [132, 56] on textarea "Hey, Stud! Visit us in Grand Canal Shoppes at [ADDRESS] here: [MAPS LINK]" at bounding box center [140, 58] width 108 height 31
drag, startPoint x: 88, startPoint y: 57, endPoint x: 109, endPoint y: 57, distance: 20.6
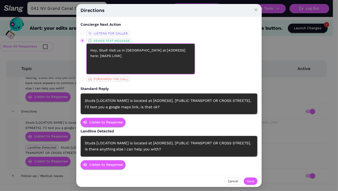
click at [109, 57] on textarea "Hey, Stud! Visit us in Grand Canal Shoppes at [ADDRESS] here: [MAPS LINK]" at bounding box center [140, 58] width 108 height 31
paste textarea "3327 S Las Vegas Blvd #2920"
drag, startPoint x: 137, startPoint y: 56, endPoint x: 166, endPoint y: 56, distance: 29.6
click at [166, 56] on textarea "Hey, Stud! Visit us in Grand Canal Shoppes at 3327 S Las Vegas Blvd #2920 here:…" at bounding box center [140, 58] width 108 height 31
paste textarea "https://share.google/C08QZjG1YiYHyBUUe"
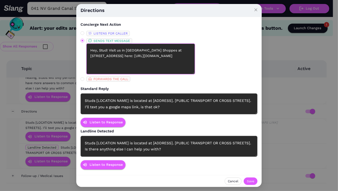
type textarea "Hey, Stud! Visit us in Grand Canal Shoppes at 3327 S Las Vegas Blvd #2920 here:…"
click at [134, 97] on div "Studs [LOCATION NAME] is located at [ADDRESS]. [PUBLIC TRANSPORT OR CROSS STREE…" at bounding box center [168, 103] width 177 height 21
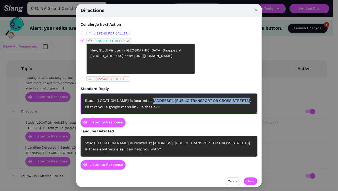
drag, startPoint x: 153, startPoint y: 100, endPoint x: 251, endPoint y: 98, distance: 97.4
click at [251, 98] on div "Studs [LOCATION NAME] is located at [ADDRESS]. [PUBLIC TRANSPORT OR CROSS STREE…" at bounding box center [168, 103] width 177 height 21
paste div
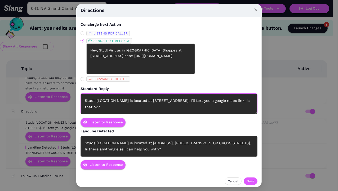
click at [155, 100] on div "Studs [LOCATION NAME] is located at 3327 S Las Vegas Blvd #2920. I’ll text you …" at bounding box center [168, 103] width 177 height 21
drag, startPoint x: 199, startPoint y: 100, endPoint x: 203, endPoint y: 108, distance: 9.4
click at [205, 100] on div "Studs [LOCATION NAME] is located at 3 3 2 7 South Las Vegas Blvd #2920. I’ll te…" at bounding box center [168, 103] width 177 height 21
click at [219, 100] on div "Studs [LOCATION NAME] is located at 3 3 2 7 South Las Vegas Boulevard #2920. I’…" at bounding box center [168, 103] width 177 height 21
drag, startPoint x: 126, startPoint y: 51, endPoint x: 162, endPoint y: 49, distance: 35.7
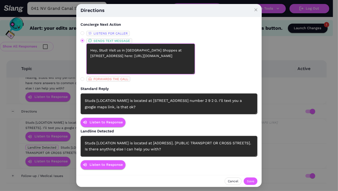
click at [162, 49] on textarea "Hey, Stud! Visit us in Grand Canal Shoppes at 3327 S Las Vegas Blvd #2920 here:…" at bounding box center [140, 58] width 108 height 31
drag, startPoint x: 96, startPoint y: 102, endPoint x: 129, endPoint y: 100, distance: 32.9
click at [129, 100] on div "Studs [LOCATION NAME] is located at 3 3 2 7 South Las Vegas Boulevard number 2 …" at bounding box center [168, 103] width 177 height 21
click at [140, 108] on div "Studs Grand Canal Shoppes is located at 3 3 2 7 South Las Vegas Boulevard numbe…" at bounding box center [168, 103] width 177 height 21
drag, startPoint x: 83, startPoint y: 101, endPoint x: 251, endPoint y: 97, distance: 167.2
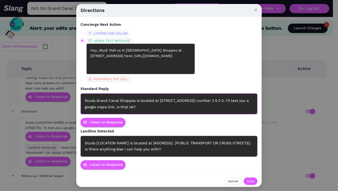
click at [251, 97] on div "Studs Grand Canal Shoppes is located at 3 3 2 7 South Las Vegas Boulevard numbe…" at bounding box center [168, 103] width 177 height 21
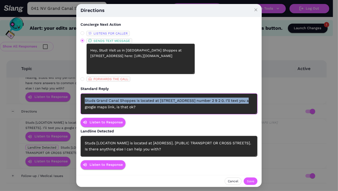
drag, startPoint x: 250, startPoint y: 101, endPoint x: 84, endPoint y: 102, distance: 165.9
click at [84, 102] on div "Studs Grand Canal Shoppes is located at 3 3 2 7 South Las Vegas Boulevard numbe…" at bounding box center [168, 103] width 177 height 21
copy div "Studs Grand Canal Shoppes is located at 3 3 2 7 South Las Vegas Boulevard numbe…"
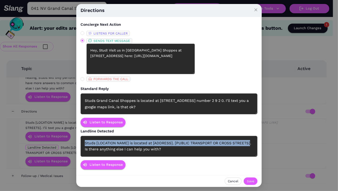
drag, startPoint x: 83, startPoint y: 143, endPoint x: 251, endPoint y: 142, distance: 167.8
click at [251, 142] on div "Studs [LOCATION NAME] is located at [ADDRESS]. [PUBLIC TRANSPORT OR CROSS STREE…" at bounding box center [168, 145] width 177 height 21
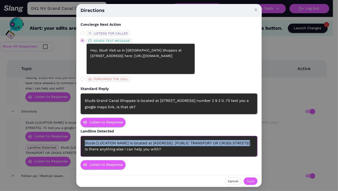
paste div
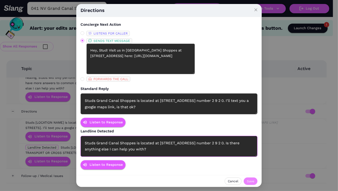
click at [253, 178] on span "Save" at bounding box center [250, 180] width 7 height 5
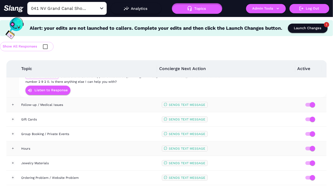
scroll to position [1023, 0]
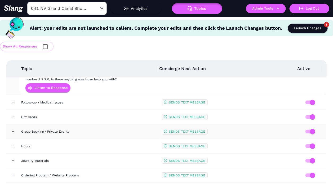
click at [103, 124] on td "Group Booking / Private Events" at bounding box center [89, 131] width 140 height 15
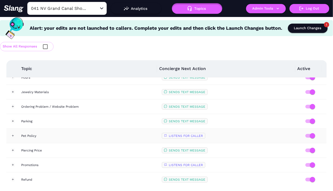
scroll to position [1105, 0]
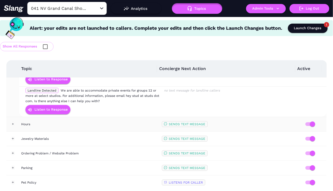
click at [103, 117] on td "Hours" at bounding box center [89, 124] width 140 height 15
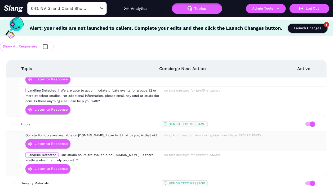
click at [98, 138] on div "Listen to Response" at bounding box center [93, 144] width 136 height 12
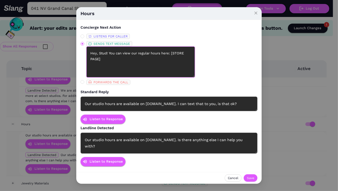
click at [165, 69] on textarea "Hey, Stud! You can view our regular hours here: [STORE PAGE]" at bounding box center [140, 61] width 108 height 31
drag, startPoint x: 87, startPoint y: 63, endPoint x: 120, endPoint y: 64, distance: 32.6
click at [120, 64] on textarea "Hey, Stud! You can view our regular hours here: [STORE PAGE]" at bounding box center [140, 61] width 108 height 31
paste textarea "[URL][DOMAIN_NAME]"
type textarea "Hey, Stud! You can view our regular hours here: [URL][DOMAIN_NAME]"
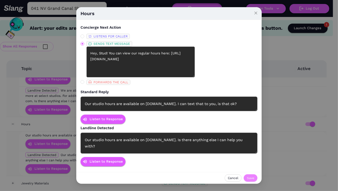
click at [253, 175] on span "Save" at bounding box center [250, 177] width 7 height 5
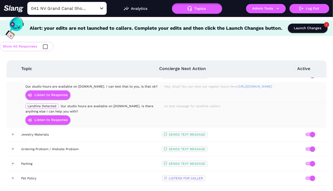
scroll to position [1187, 0]
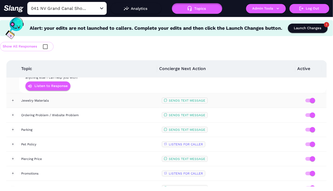
click at [114, 95] on td "Jewelry Materials" at bounding box center [89, 100] width 140 height 15
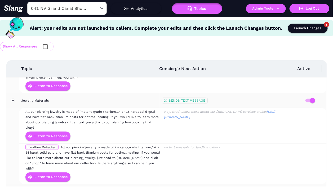
click at [115, 98] on div "Jewelry Materials" at bounding box center [89, 100] width 136 height 5
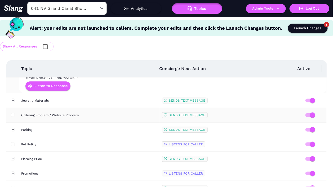
click at [102, 112] on div "Ordering Problem / Website Problem" at bounding box center [89, 114] width 136 height 5
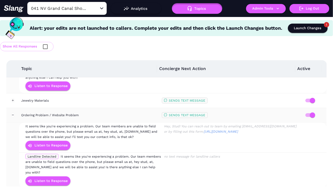
click at [105, 112] on div "Ordering Problem / Website Problem" at bounding box center [89, 114] width 136 height 5
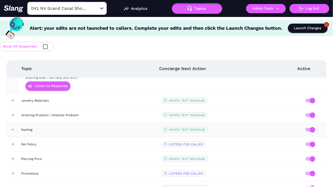
click at [108, 127] on div "Parking" at bounding box center [89, 129] width 136 height 5
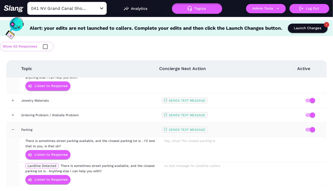
click at [118, 127] on div "Parking" at bounding box center [89, 129] width 136 height 5
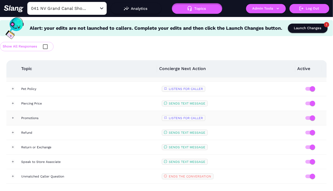
scroll to position [1244, 0]
click at [318, 29] on div "Launch Changes" at bounding box center [308, 28] width 28 height 6
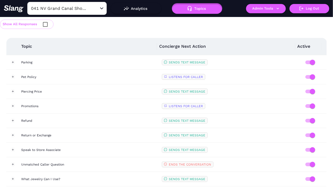
scroll to position [1221, 0]
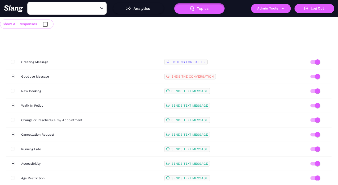
type input "036 CA [PERSON_NAME]"
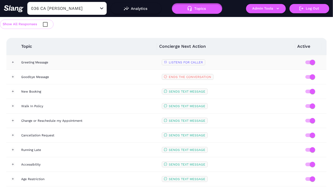
click at [97, 65] on td "Greeting Message" at bounding box center [89, 62] width 140 height 15
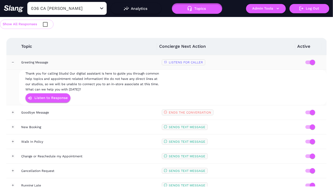
click at [101, 65] on td "Greeting Message" at bounding box center [89, 62] width 140 height 15
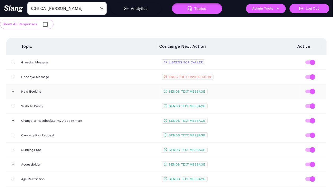
click at [84, 91] on div "New Booking" at bounding box center [89, 91] width 136 height 5
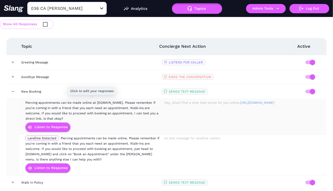
click at [114, 115] on div "Piercing appointments can be made online at [DOMAIN_NAME]. Please remember if y…" at bounding box center [93, 110] width 136 height 21
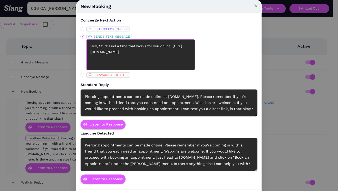
drag, startPoint x: 88, startPoint y: 53, endPoint x: 164, endPoint y: 53, distance: 75.9
click at [164, 53] on textarea "Hey, Stud! Find a time that works for you online: [URL][DOMAIN_NAME]" at bounding box center [140, 54] width 108 height 31
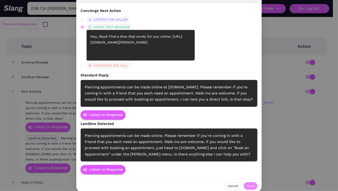
type textarea "Hey, Stud! Find a time that works for you online: [URL][DOMAIN_NAME][PERSON_NAM…"
click at [247, 184] on span "Save" at bounding box center [250, 185] width 7 height 5
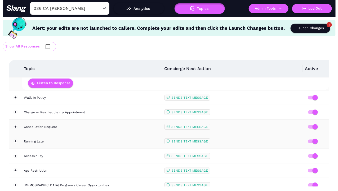
scroll to position [107, 0]
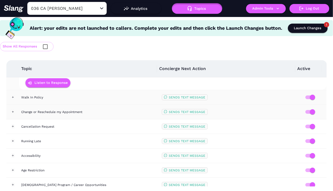
click at [86, 96] on div "Walk In Policy" at bounding box center [89, 96] width 136 height 5
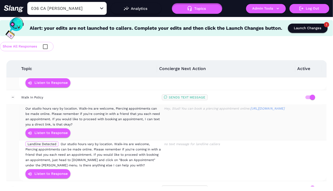
click at [113, 114] on span "Our studio hours vary by location. Walk-ins are welcome, Piercing appointments …" at bounding box center [92, 116] width 134 height 20
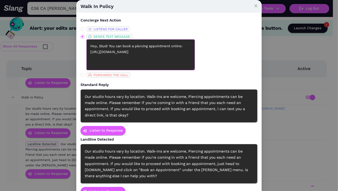
drag, startPoint x: 101, startPoint y: 52, endPoint x: 180, endPoint y: 49, distance: 78.9
click at [180, 49] on textarea "Hey, Stud! You can book a piercing appointment online: [URL][DOMAIN_NAME]" at bounding box center [140, 54] width 108 height 31
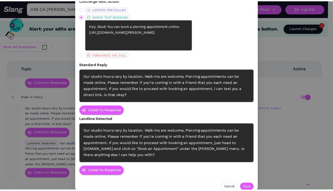
scroll to position [22, 0]
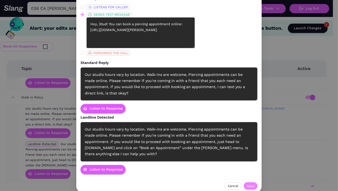
type textarea "Hey, Stud! You can book a piercing appointment online: [URL][DOMAIN_NAME][PERSO…"
click at [250, 186] on span "Save" at bounding box center [250, 185] width 7 height 5
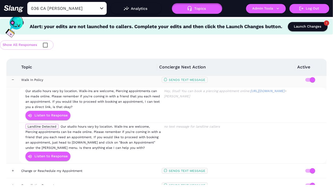
scroll to position [132, 0]
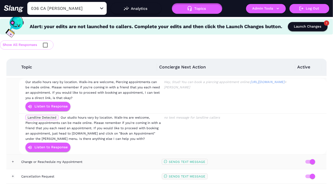
click at [95, 160] on div "Change or Reschedule my Appointment" at bounding box center [89, 161] width 136 height 5
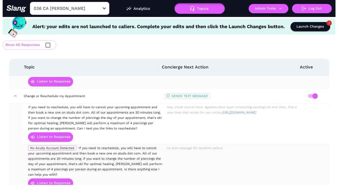
scroll to position [207, 0]
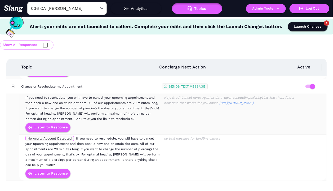
click at [111, 110] on span "If you need to reschedule, you will have to cancel your upcoming appointment an…" at bounding box center [91, 108] width 133 height 25
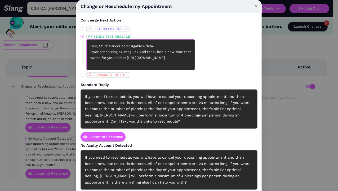
drag, startPoint x: 88, startPoint y: 63, endPoint x: 166, endPoint y: 61, distance: 78.9
click at [166, 61] on textarea "Hey, Stud! Cancel here: #gablex-data-layer.scheduling.existingLink And then, fi…" at bounding box center [140, 54] width 108 height 31
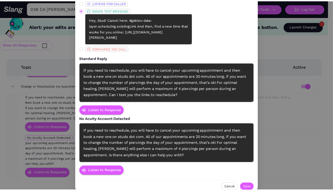
scroll to position [28, 0]
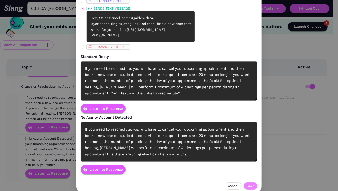
type textarea "Hey, Stud! Cancel here: #gablex-data-layer.scheduling.existingLink And then, fi…"
click at [247, 183] on span "Save" at bounding box center [250, 185] width 7 height 5
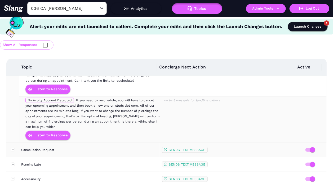
scroll to position [255, 0]
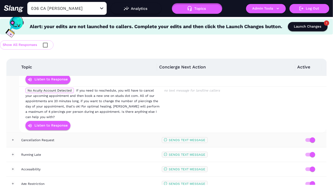
click at [99, 140] on div "Cancellation Request" at bounding box center [89, 139] width 136 height 5
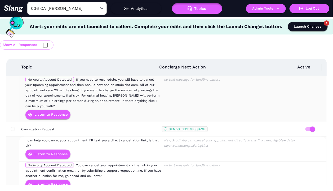
scroll to position [315, 0]
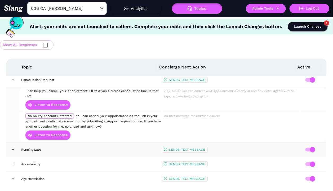
click at [106, 151] on td "Running Late" at bounding box center [89, 149] width 140 height 15
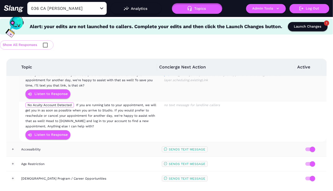
scroll to position [406, 0]
click at [93, 148] on div "Accessibility" at bounding box center [89, 148] width 136 height 5
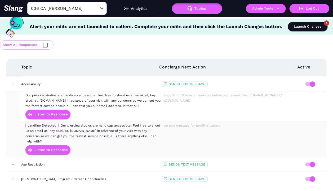
scroll to position [477, 0]
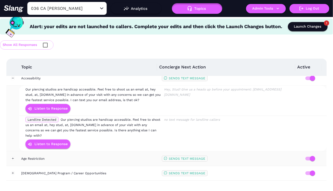
click at [89, 151] on td "Age Restriction" at bounding box center [89, 158] width 140 height 15
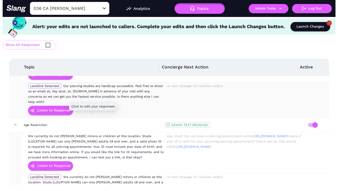
scroll to position [543, 0]
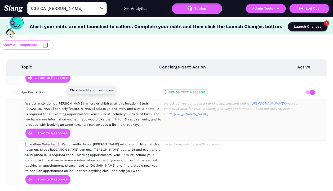
click at [127, 107] on span "We currently do not [PERSON_NAME] minors or children at this location. Studs [L…" at bounding box center [92, 113] width 135 height 25
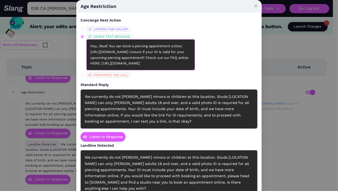
drag, startPoint x: 101, startPoint y: 52, endPoint x: 158, endPoint y: 51, distance: 56.9
click at [158, 51] on textarea "Hey, Stud! You can book a piercing appointment online: [URL][DOMAIN_NAME] Unsur…" at bounding box center [140, 54] width 108 height 31
type textarea "Hey, Stud! You can book a piercing appointment online: [URL][DOMAIN_NAME][PERSO…"
drag, startPoint x: 207, startPoint y: 97, endPoint x: 239, endPoint y: 95, distance: 32.6
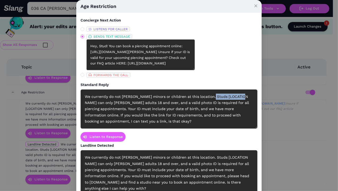
click at [239, 95] on div "We currently do not [PERSON_NAME] minors or children at this location. Studs [L…" at bounding box center [168, 108] width 177 height 39
paste div
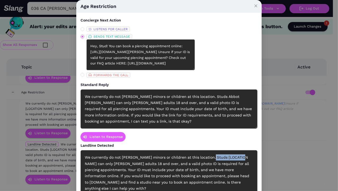
drag, startPoint x: 206, startPoint y: 157, endPoint x: 239, endPoint y: 156, distance: 32.8
click at [239, 156] on div "We currently do not [PERSON_NAME] minors or children at this location. Studs [L…" at bounding box center [168, 173] width 177 height 46
paste div
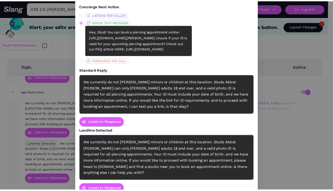
scroll to position [28, 0]
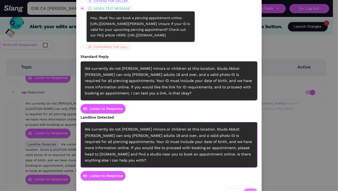
click at [248, 189] on span "Save" at bounding box center [250, 191] width 7 height 5
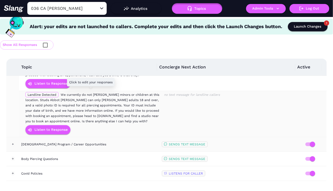
scroll to position [593, 0]
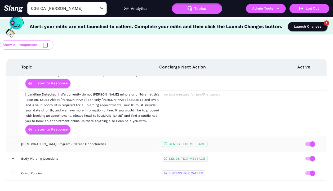
click at [103, 141] on div "[DEMOGRAPHIC_DATA] Program / Career Opportunities" at bounding box center [89, 143] width 136 height 5
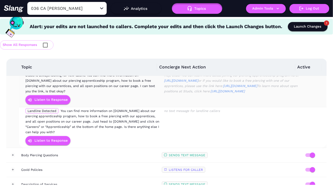
scroll to position [701, 0]
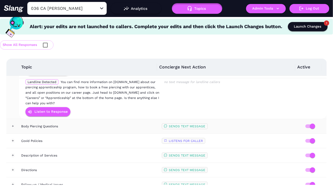
click at [101, 125] on td "Body Piercing Questions" at bounding box center [89, 126] width 140 height 15
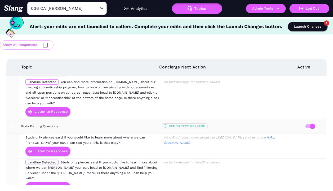
click at [101, 125] on div "Body Piercing Questions" at bounding box center [89, 125] width 136 height 5
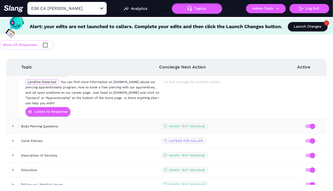
scroll to position [713, 0]
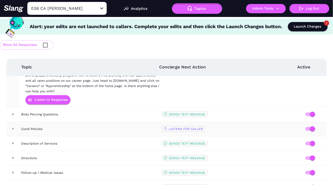
click at [97, 126] on div "Covid Policies" at bounding box center [89, 128] width 136 height 5
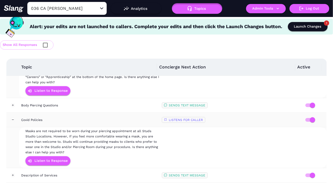
scroll to position [726, 0]
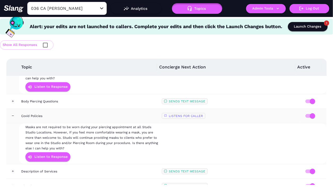
click at [100, 113] on div "Covid Policies" at bounding box center [89, 115] width 136 height 5
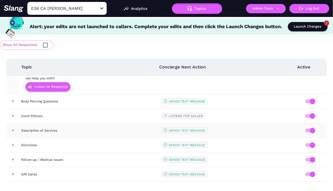
click at [98, 130] on td "Description of Services" at bounding box center [89, 130] width 140 height 15
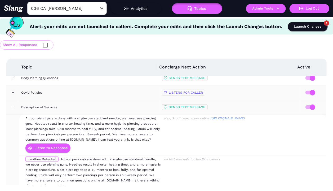
scroll to position [766, 0]
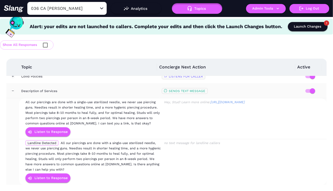
click at [103, 88] on div "Description of Services" at bounding box center [89, 90] width 136 height 5
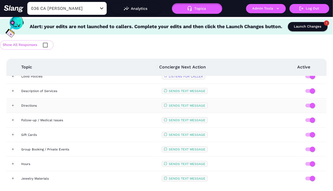
click at [94, 105] on td "Directions" at bounding box center [89, 105] width 140 height 15
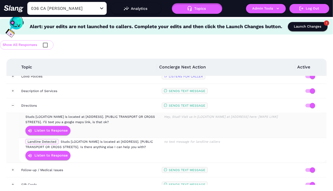
click at [103, 124] on div "Listen to Response" at bounding box center [93, 130] width 136 height 12
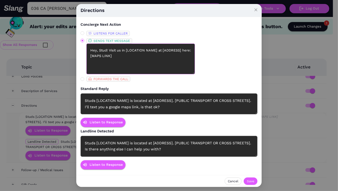
drag, startPoint x: 126, startPoint y: 51, endPoint x: 156, endPoint y: 49, distance: 30.0
click at [156, 49] on textarea "Hey, Stud! Visit us in [LOCATION NAME] at [ADDRESS] here: [MAPS LINK]" at bounding box center [140, 58] width 108 height 31
type textarea "Hey, Stud! Visit us in [GEOGRAPHIC_DATA][PERSON_NAME] at [ADDRESS] here: [MAPS …"
drag, startPoint x: 96, startPoint y: 102, endPoint x: 129, endPoint y: 98, distance: 33.0
click at [129, 98] on div "Studs [LOCATION NAME] is located at [ADDRESS]. [PUBLIC TRANSPORT OR CROSS STREE…" at bounding box center [168, 103] width 177 height 21
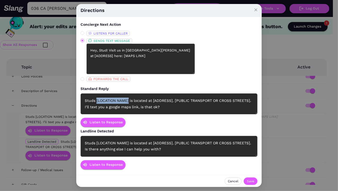
paste div
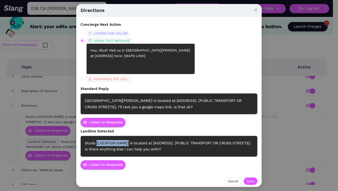
drag, startPoint x: 96, startPoint y: 143, endPoint x: 129, endPoint y: 141, distance: 32.9
click at [129, 141] on div "Studs [LOCATION NAME] is located at [ADDRESS]. [PUBLIC TRANSPORT OR CROSS STREE…" at bounding box center [168, 145] width 177 height 21
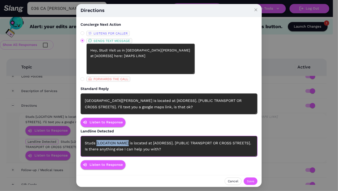
paste div
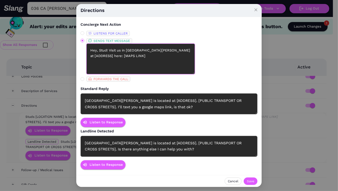
click at [144, 48] on textarea "Hey, Stud! Visit us in [GEOGRAPHIC_DATA][PERSON_NAME] at [ADDRESS] here: [MAPS …" at bounding box center [140, 58] width 108 height 31
drag, startPoint x: 153, startPoint y: 51, endPoint x: 173, endPoint y: 53, distance: 19.2
click at [172, 50] on textarea "Hey, Stud! Visit us in [GEOGRAPHIC_DATA][PERSON_NAME] at [ADDRESS] here: [MAPS …" at bounding box center [140, 58] width 108 height 31
paste textarea "[STREET_ADDRESS][PERSON_NAME]"
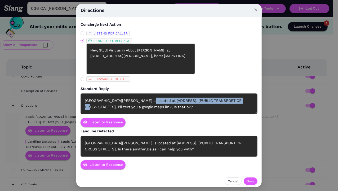
drag, startPoint x: 144, startPoint y: 101, endPoint x: 242, endPoint y: 99, distance: 98.4
click at [242, 99] on div "[GEOGRAPHIC_DATA][PERSON_NAME] is located at [ADDRESS]. [PUBLIC TRANSPORT OR CR…" at bounding box center [168, 103] width 177 height 21
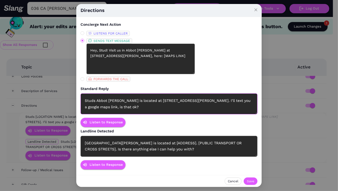
click at [147, 101] on div "Studs Abbot [PERSON_NAME] is located at [STREET_ADDRESS][PERSON_NAME]. I’ll tex…" at bounding box center [168, 103] width 177 height 21
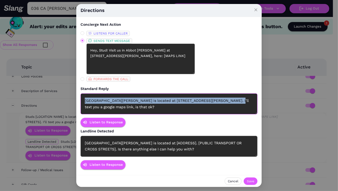
drag, startPoint x: 84, startPoint y: 101, endPoint x: 227, endPoint y: 101, distance: 142.3
click at [227, 101] on div "[GEOGRAPHIC_DATA][PERSON_NAME] is located at [STREET_ADDRESS][PERSON_NAME]. I’l…" at bounding box center [168, 103] width 177 height 21
copy div "[GEOGRAPHIC_DATA][PERSON_NAME] is located at [STREET_ADDRESS][PERSON_NAME]"
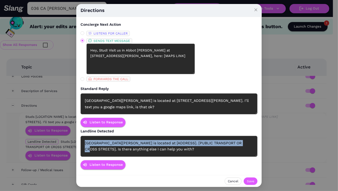
drag, startPoint x: 84, startPoint y: 143, endPoint x: 242, endPoint y: 141, distance: 158.0
click at [242, 141] on div "[GEOGRAPHIC_DATA][PERSON_NAME] is located at [ADDRESS]. [PUBLIC TRANSPORT OR CR…" at bounding box center [168, 145] width 177 height 21
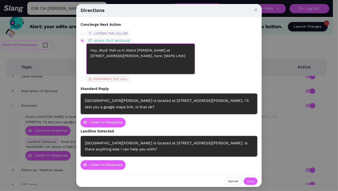
drag, startPoint x: 167, startPoint y: 58, endPoint x: 143, endPoint y: 56, distance: 24.4
click at [143, 56] on textarea "Hey, Stud! Visit us in Abbot [PERSON_NAME] at [STREET_ADDRESS][PERSON_NAME], he…" at bounding box center [140, 58] width 108 height 31
paste textarea "[URL][DOMAIN_NAME]"
type textarea "Hey, Stud! Visit us in Abbot [PERSON_NAME] at [STREET_ADDRESS][PERSON_NAME], he…"
click at [253, 179] on span "Save" at bounding box center [250, 180] width 7 height 5
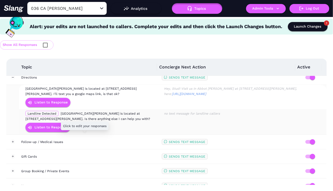
scroll to position [805, 0]
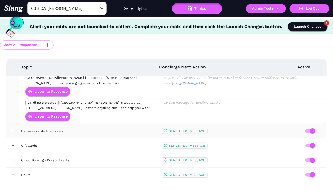
click at [101, 128] on div "Follow-up / Medical Issues" at bounding box center [89, 130] width 136 height 5
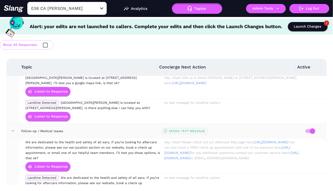
click at [101, 128] on div "Follow-up / Medical Issues" at bounding box center [89, 130] width 136 height 5
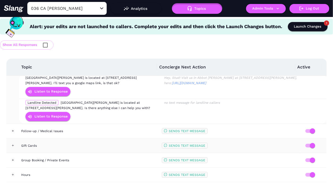
drag, startPoint x: 97, startPoint y: 143, endPoint x: 99, endPoint y: 142, distance: 2.8
click at [97, 143] on div "Gift Cards" at bounding box center [89, 145] width 136 height 5
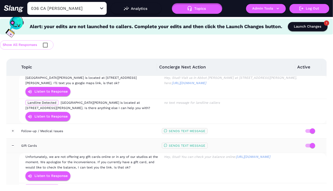
click at [100, 143] on div "Gift Cards" at bounding box center [89, 145] width 136 height 5
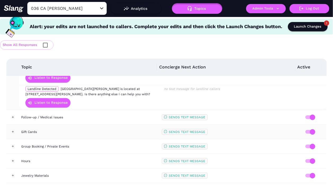
scroll to position [826, 0]
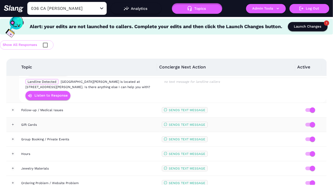
click at [102, 122] on div "Gift Cards" at bounding box center [89, 124] width 136 height 5
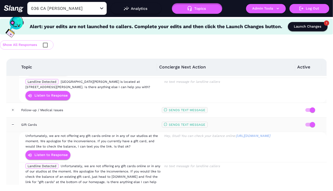
click at [102, 122] on div "Gift Cards" at bounding box center [89, 124] width 136 height 5
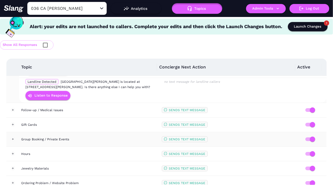
click at [106, 136] on div "Group Booking / Private Events" at bounding box center [89, 138] width 136 height 5
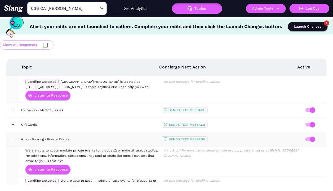
click at [106, 136] on div "Group Booking / Private Events" at bounding box center [89, 138] width 136 height 5
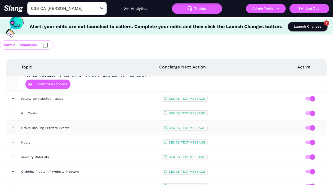
scroll to position [837, 0]
click at [106, 139] on div "Hours" at bounding box center [89, 141] width 136 height 5
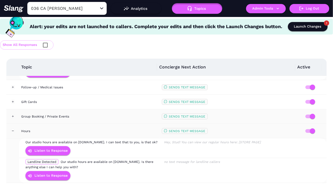
scroll to position [849, 0]
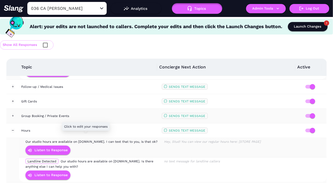
click at [106, 139] on span "Our studio hours are available on [DOMAIN_NAME]. I can text that to you, is tha…" at bounding box center [91, 141] width 132 height 4
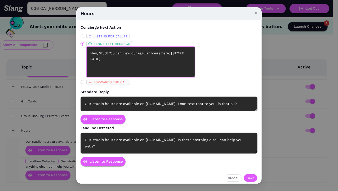
drag, startPoint x: 89, startPoint y: 63, endPoint x: 128, endPoint y: 63, distance: 39.2
click at [128, 63] on textarea "Hey, Stud! You can view our regular hours here: [STORE PAGE]" at bounding box center [140, 61] width 108 height 31
paste textarea "[URL][DOMAIN_NAME]"
type textarea "Hey, Stud! You can view our regular hours here: [URL][DOMAIN_NAME]"
click at [255, 175] on button "Save" at bounding box center [250, 177] width 14 height 7
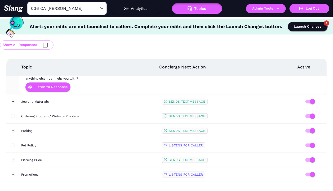
scroll to position [937, 0]
click at [87, 94] on td "Jewelry Materials" at bounding box center [89, 101] width 140 height 15
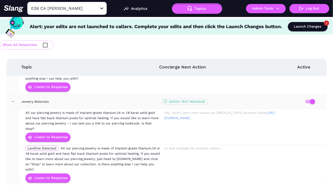
click at [87, 94] on td "Jewelry Materials" at bounding box center [89, 101] width 140 height 15
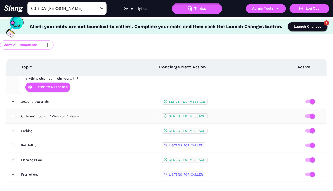
click at [92, 113] on div "Ordering Problem / Website Problem" at bounding box center [89, 115] width 136 height 5
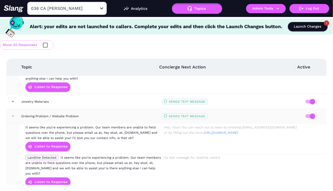
click at [93, 113] on div "Ordering Problem / Website Problem" at bounding box center [89, 115] width 136 height 5
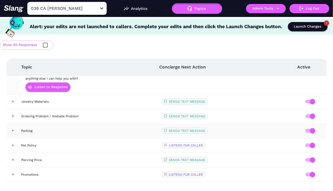
click at [96, 123] on td "Parking" at bounding box center [89, 130] width 140 height 15
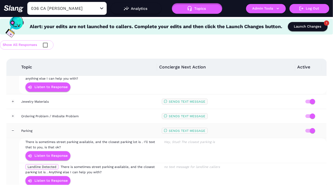
click at [96, 123] on td "Parking" at bounding box center [89, 130] width 140 height 15
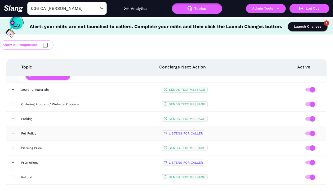
click at [102, 126] on td "Pet Policy" at bounding box center [89, 133] width 140 height 15
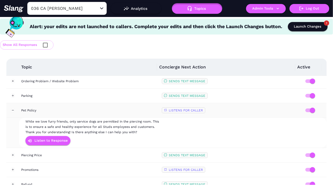
scroll to position [1010, 0]
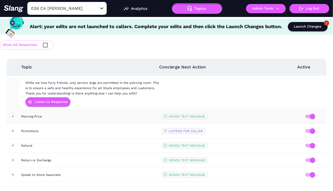
click at [105, 116] on td "Piercing Price" at bounding box center [89, 116] width 140 height 15
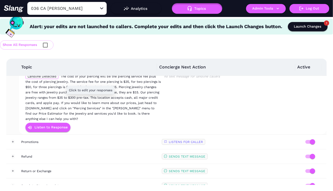
scroll to position [1132, 0]
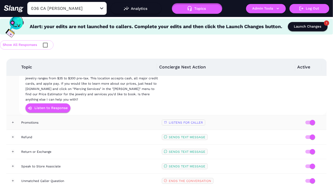
click at [105, 120] on div "Promotions" at bounding box center [89, 122] width 136 height 5
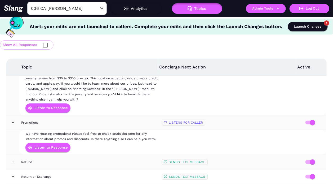
click at [99, 159] on td "Refund" at bounding box center [89, 162] width 140 height 15
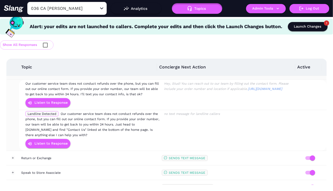
scroll to position [1229, 0]
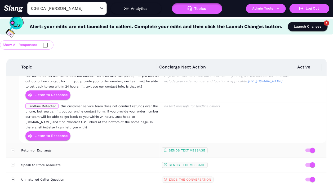
click at [94, 147] on div "Return or Exchange" at bounding box center [89, 149] width 136 height 5
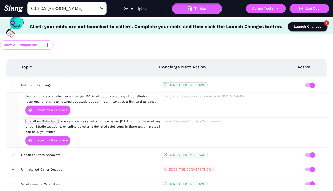
scroll to position [1295, 0]
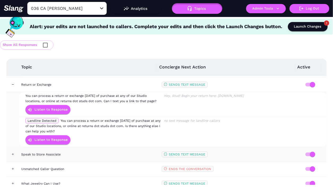
click at [102, 151] on div "Speak to Store Associate" at bounding box center [89, 153] width 136 height 5
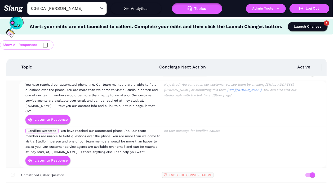
scroll to position [1376, 0]
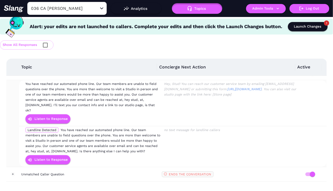
click at [308, 26] on div "Launch Changes" at bounding box center [308, 27] width 28 height 6
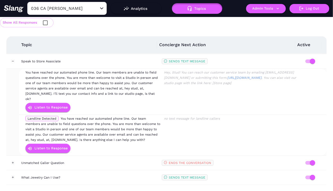
scroll to position [1354, 0]
